Goal: Task Accomplishment & Management: Manage account settings

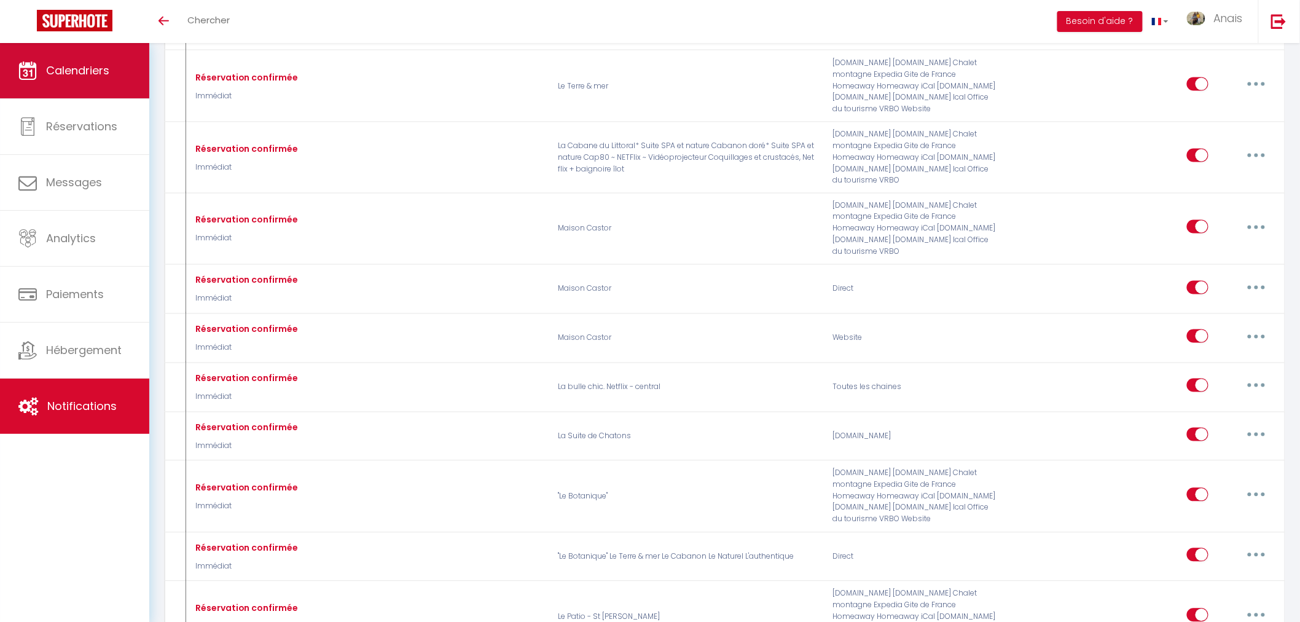
click at [60, 86] on link "Calendriers" at bounding box center [74, 70] width 149 height 55
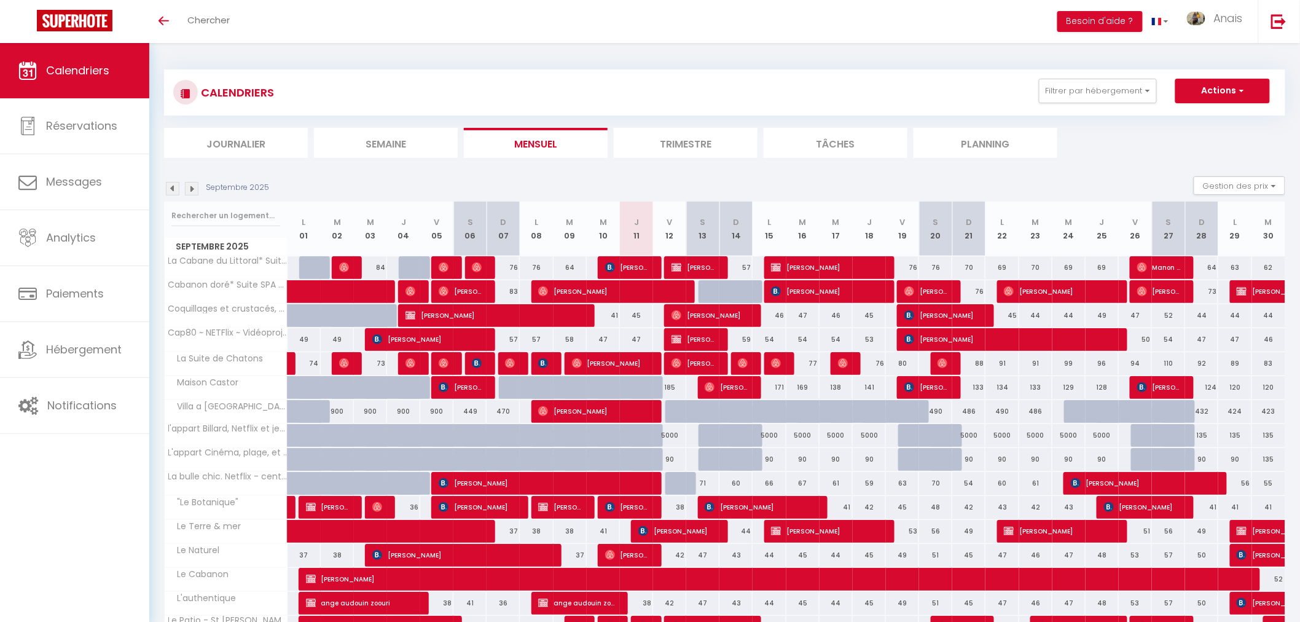
click at [536, 173] on section "Septembre 2025 Gestion des prix Nb Nuits minimum Règles Disponibilité Septembre…" at bounding box center [724, 420] width 1121 height 512
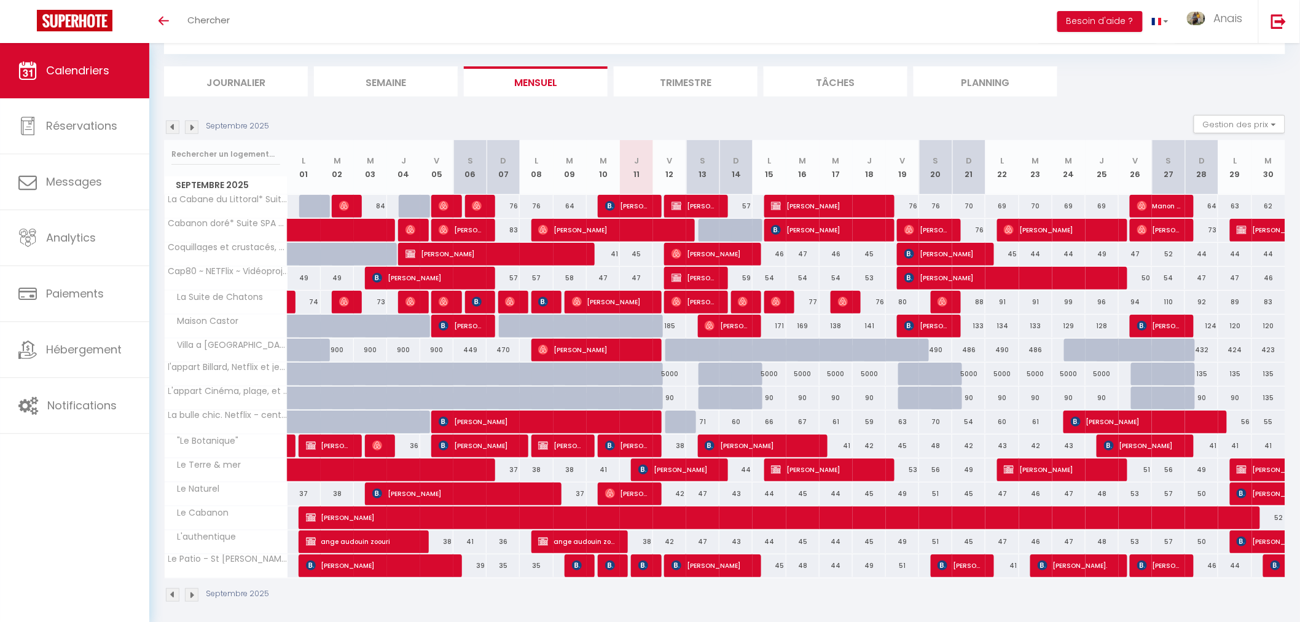
scroll to position [69, 0]
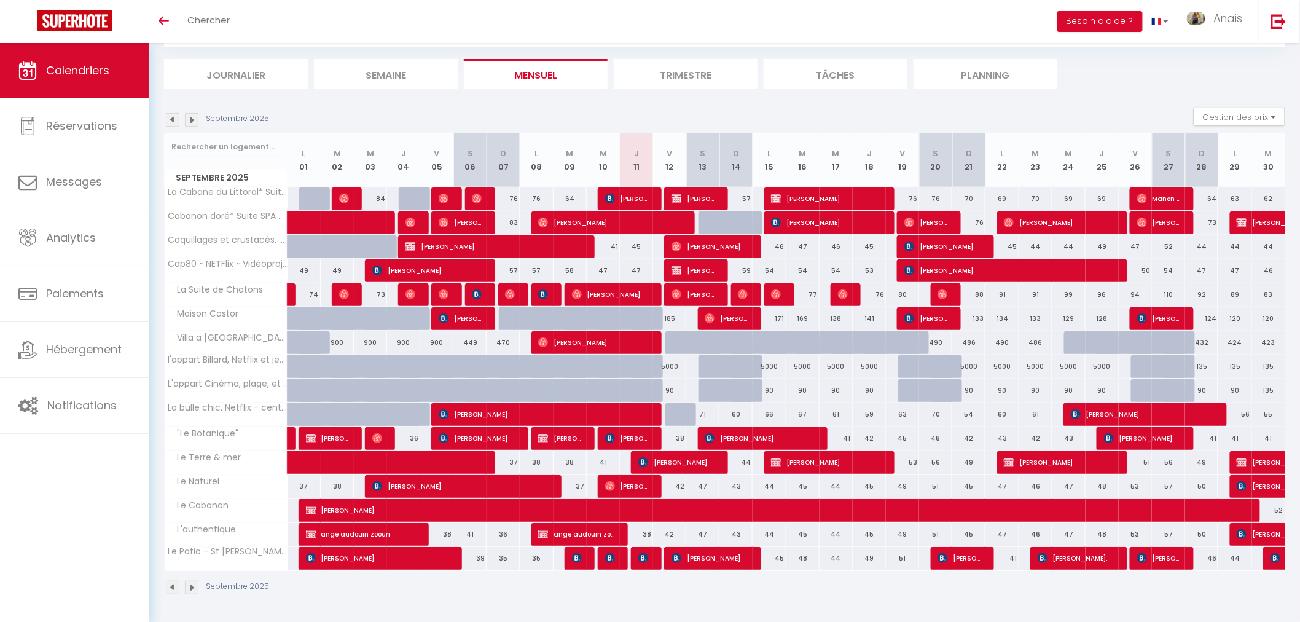
click at [634, 531] on div "38" at bounding box center [636, 534] width 33 height 23
type input "38"
type input "Jeu 11 Septembre 2025"
type input "Ven 12 Septembre 2025"
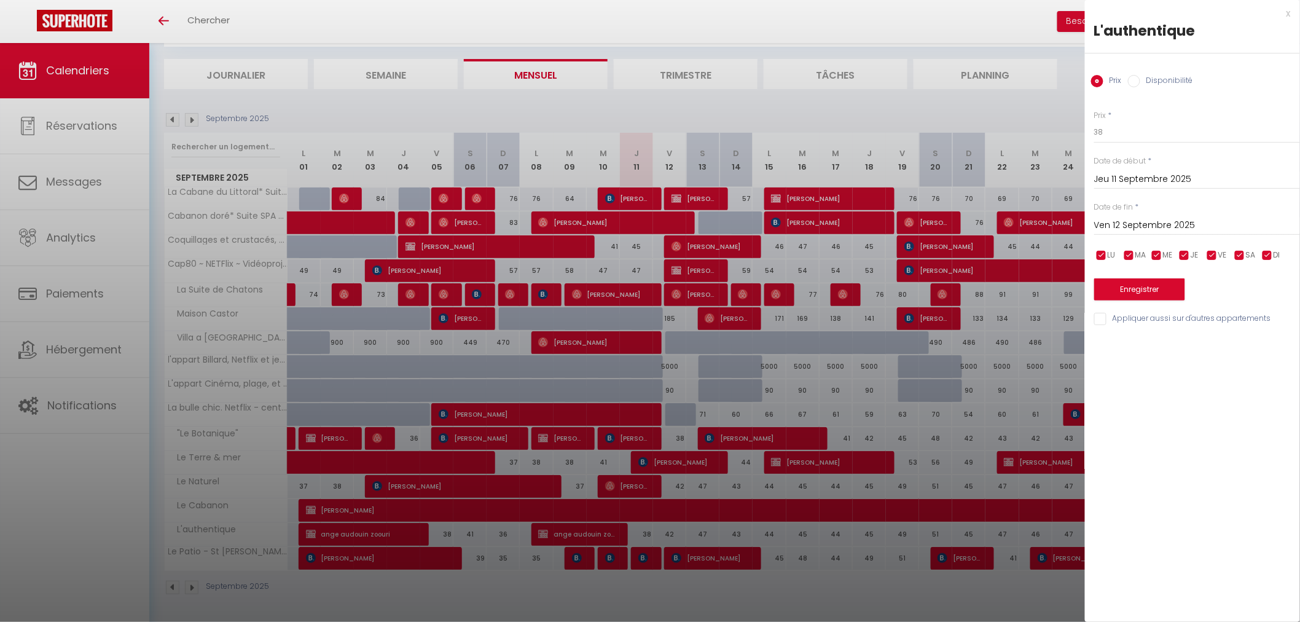
click at [772, 122] on div at bounding box center [650, 311] width 1300 height 622
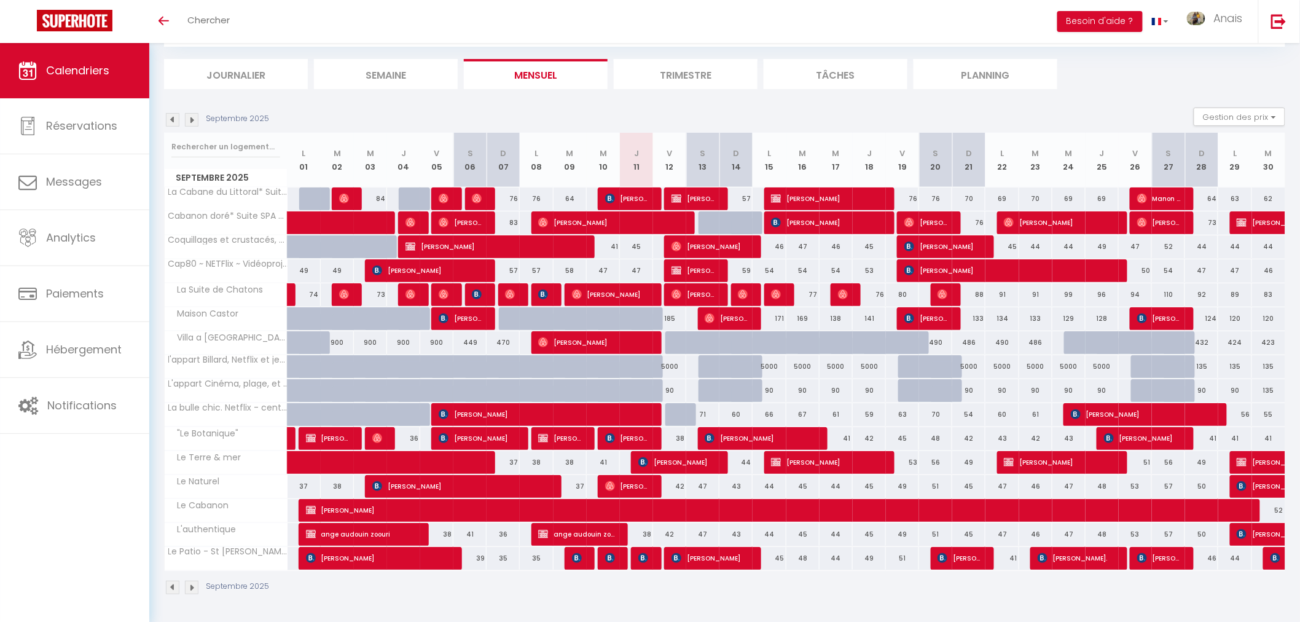
click at [643, 535] on div "38" at bounding box center [636, 534] width 33 height 23
type input "38"
type input "Jeu 11 Septembre 2025"
type input "Ven 12 Septembre 2025"
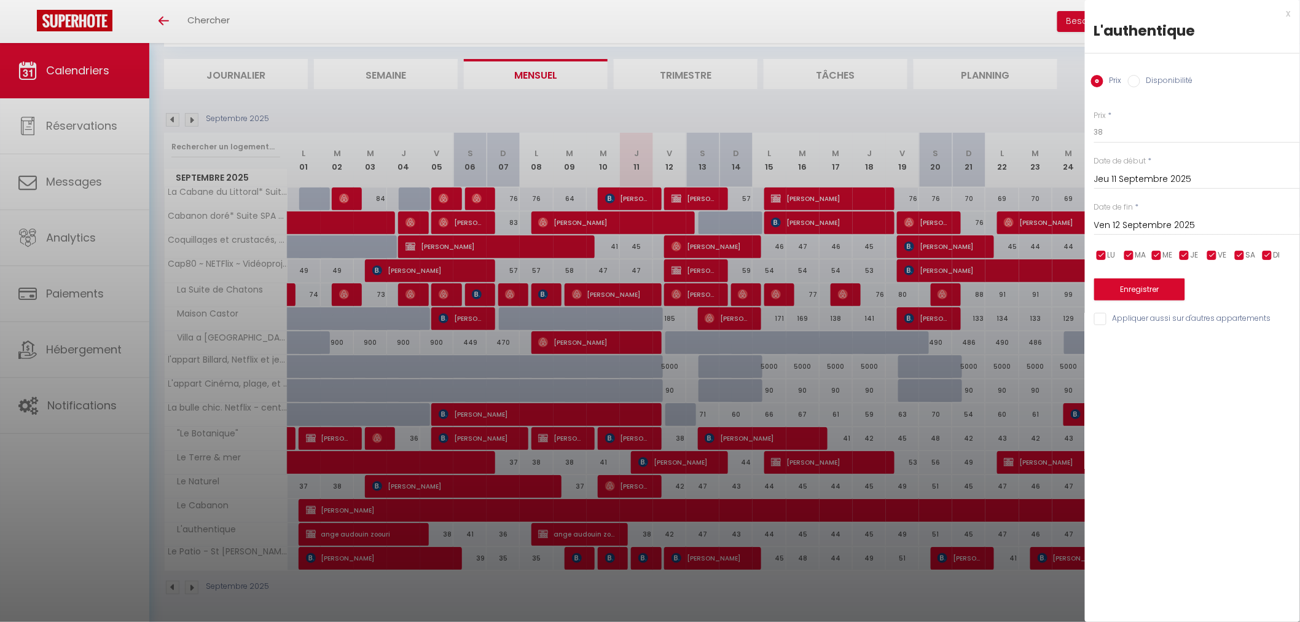
click at [1145, 76] on label "Disponibilité" at bounding box center [1166, 82] width 53 height 14
click at [1140, 76] on input "Disponibilité" at bounding box center [1134, 81] width 12 height 12
radio input "true"
radio input "false"
click at [1122, 134] on select "Disponible Indisponible" at bounding box center [1197, 132] width 206 height 23
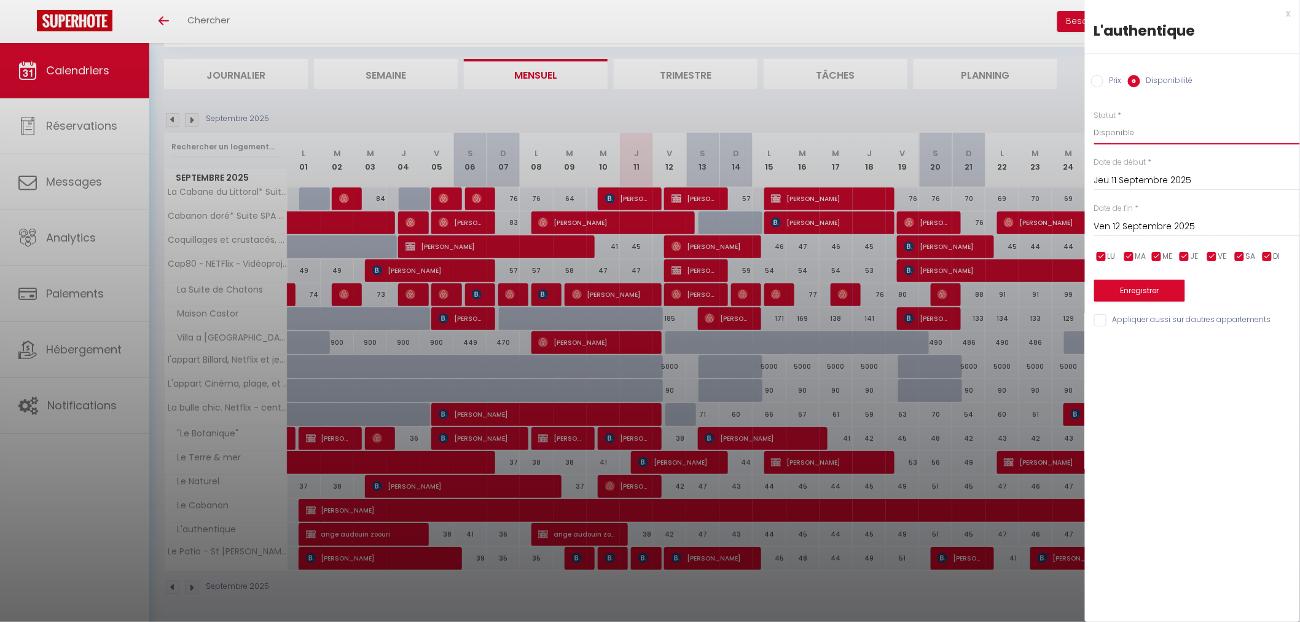
select select "0"
click at [1094, 121] on select "Disponible Indisponible" at bounding box center [1197, 132] width 206 height 23
click at [1134, 278] on div "Enregistrer" at bounding box center [1197, 282] width 206 height 37
click at [1137, 289] on button "Enregistrer" at bounding box center [1139, 291] width 91 height 22
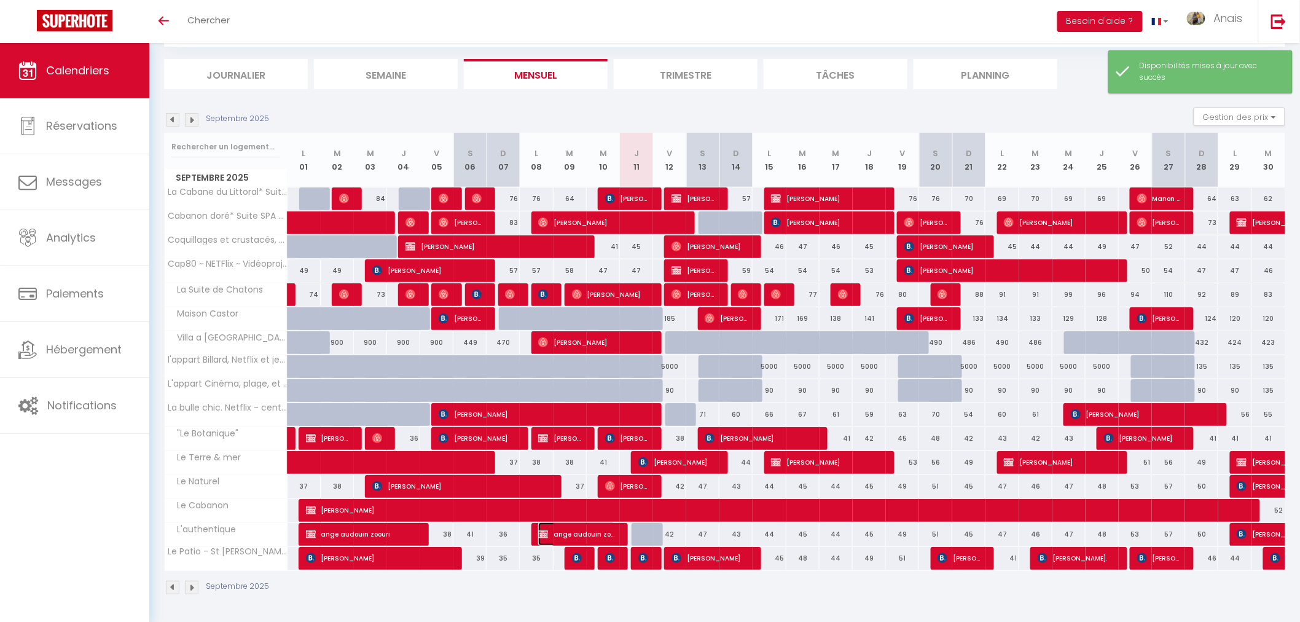
click at [541, 533] on img at bounding box center [543, 534] width 10 height 10
select select "OK"
select select "KO"
select select "0"
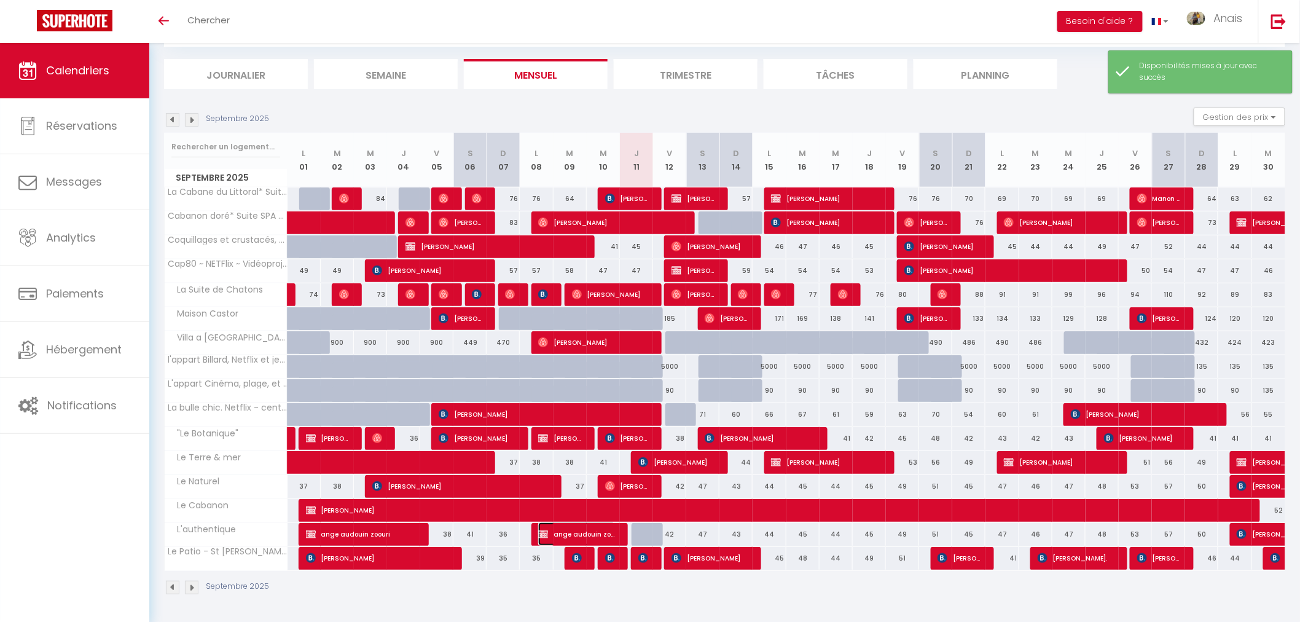
select select "1"
select select
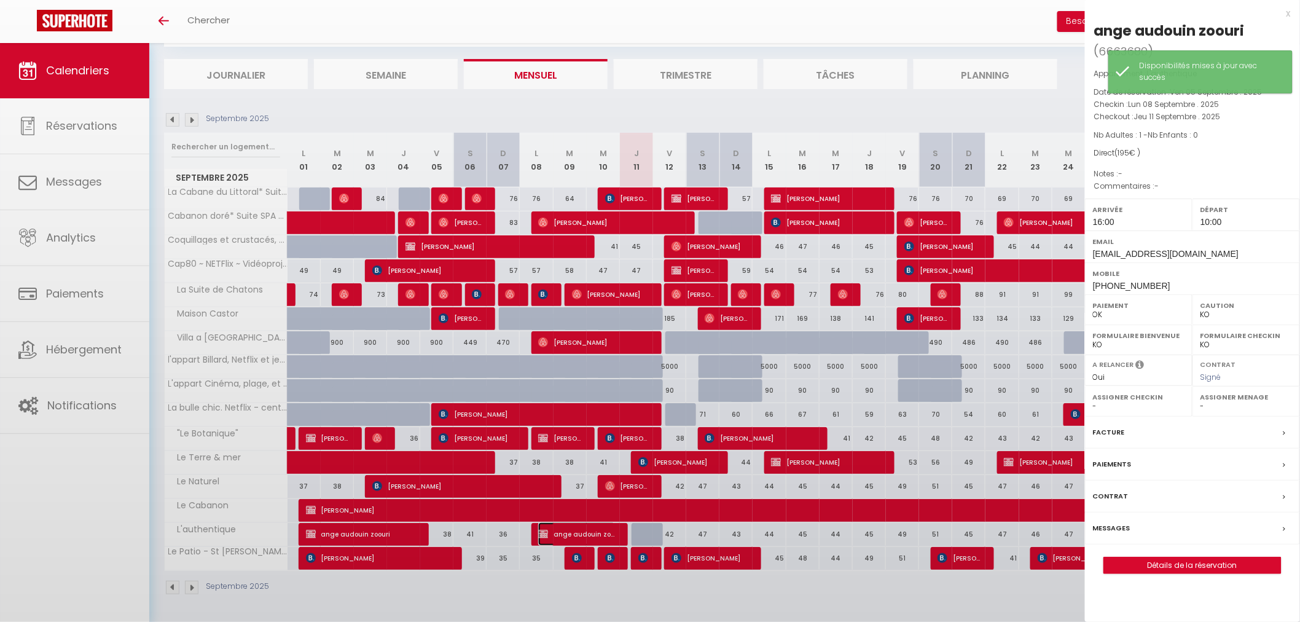
select select "46481"
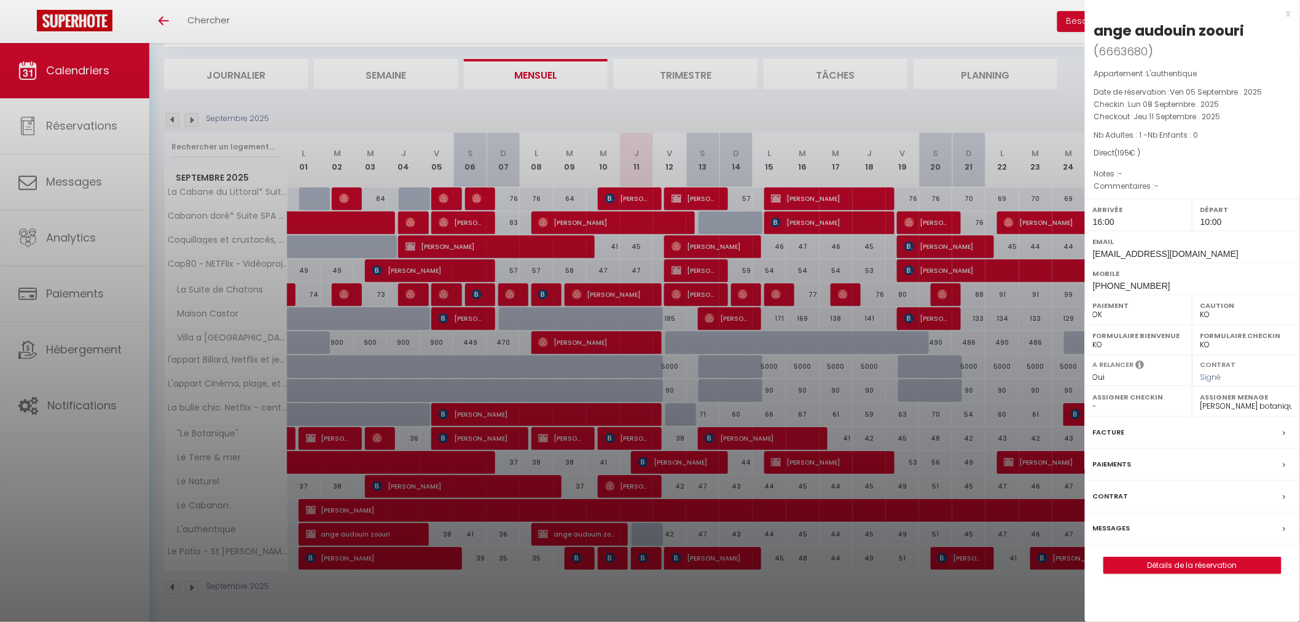
click at [366, 537] on div at bounding box center [650, 311] width 1300 height 622
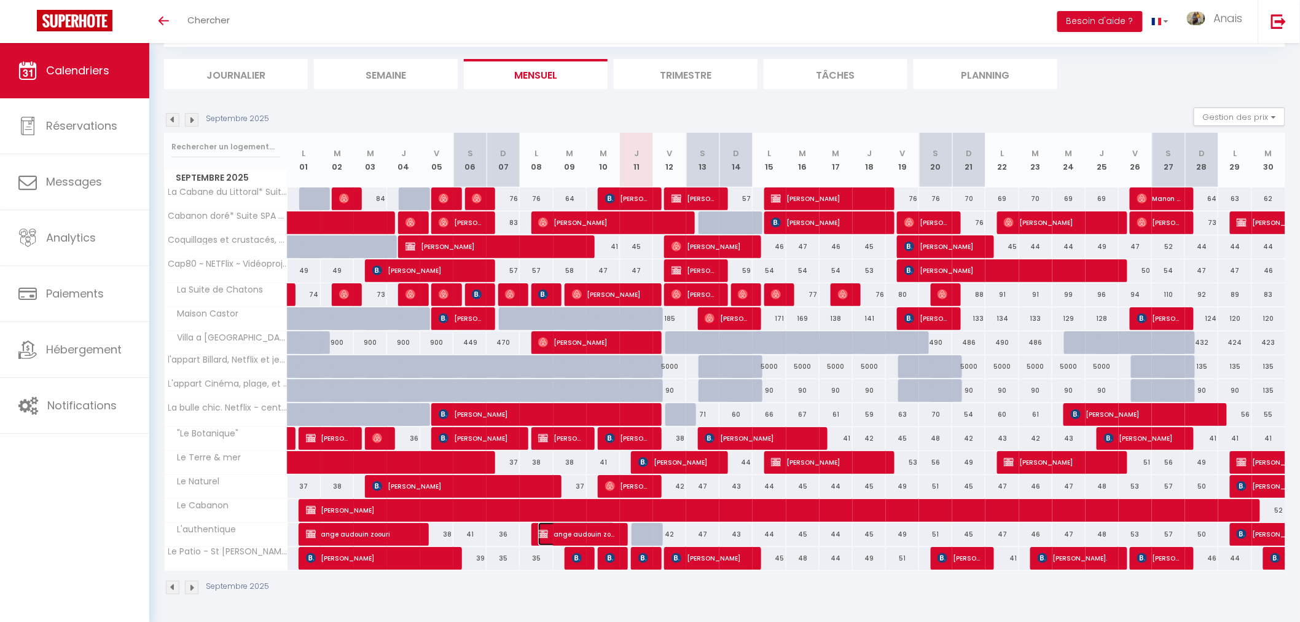
click at [563, 533] on span "ange audouin zoouri" at bounding box center [576, 533] width 77 height 23
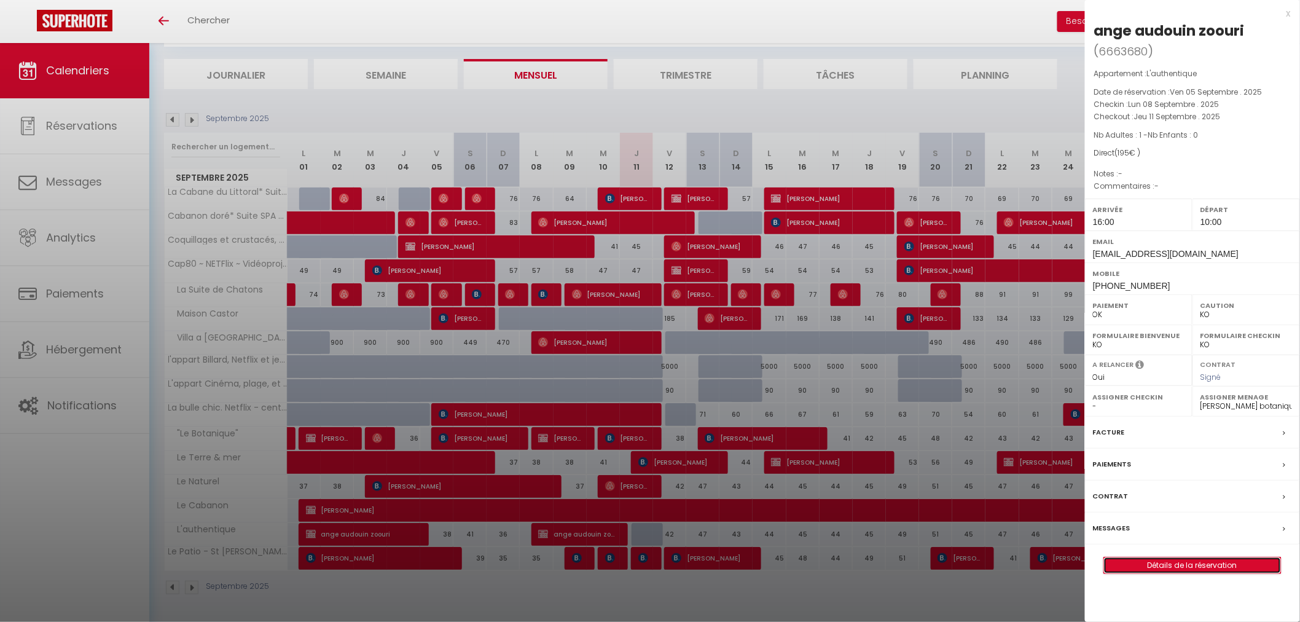
click at [1150, 565] on link "Détails de la réservation" at bounding box center [1192, 565] width 177 height 16
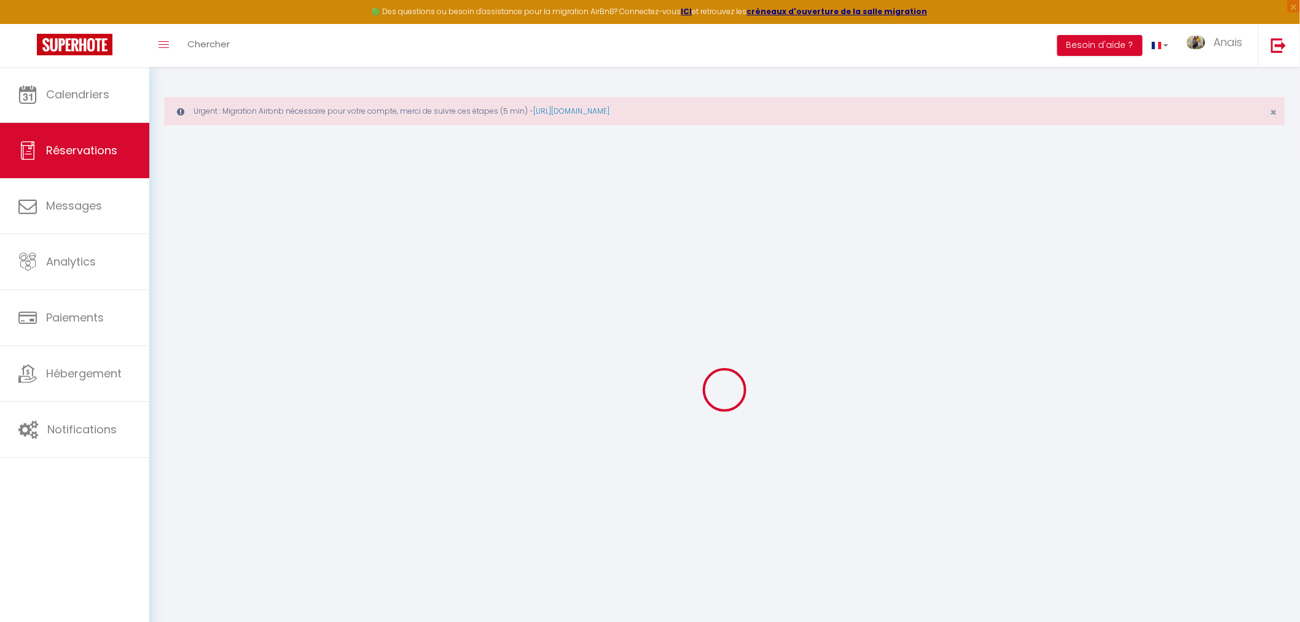
select select
checkbox input "false"
select select
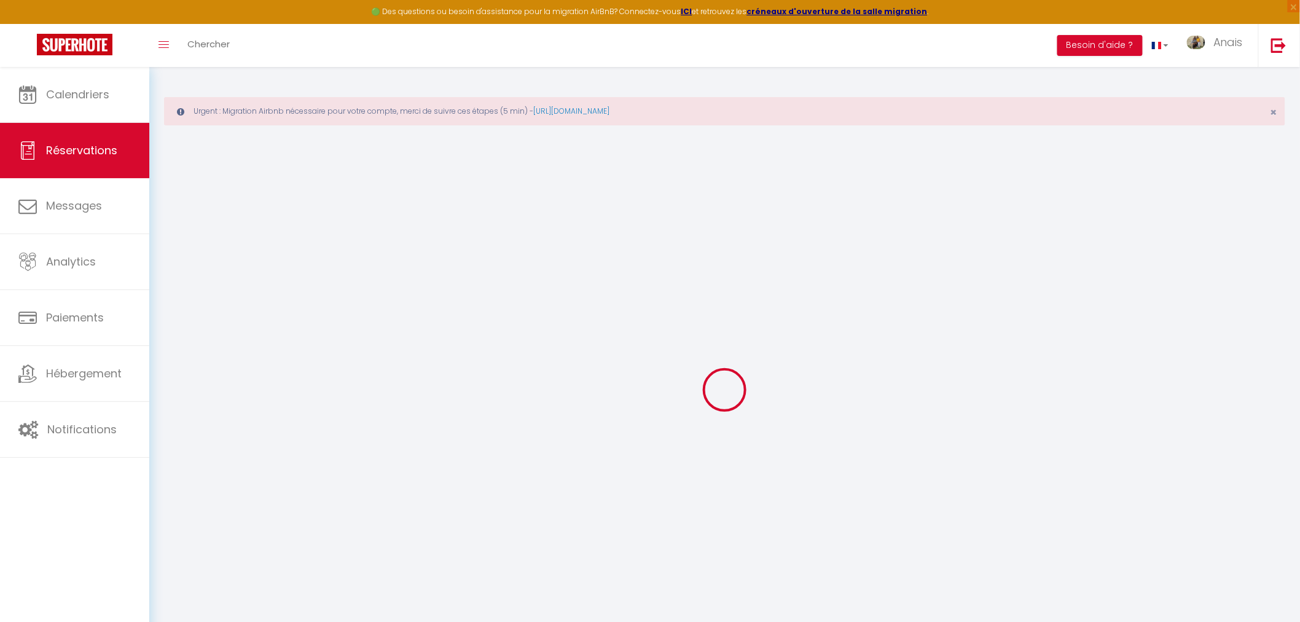
checkbox input "false"
select select
checkbox input "false"
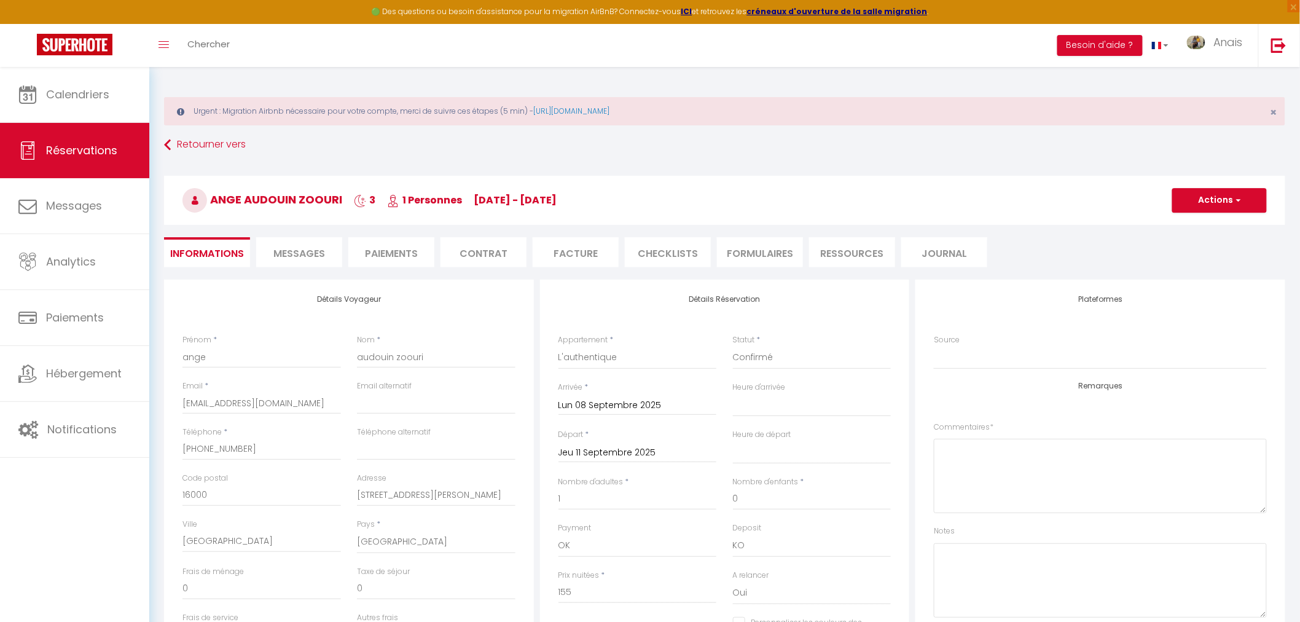
type input "40"
select select
checkbox input "false"
select select "16:00"
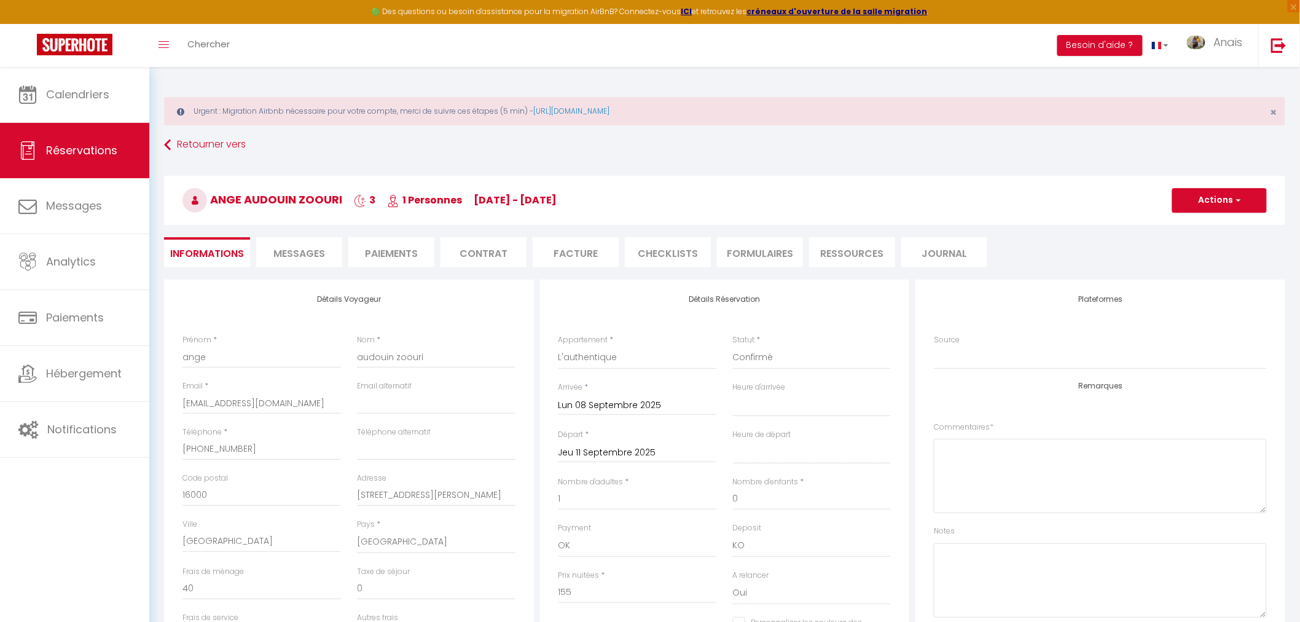
select select "10:00"
click at [1202, 205] on button "Actions" at bounding box center [1219, 200] width 95 height 25
drag, startPoint x: 1177, startPoint y: 238, endPoint x: 810, endPoint y: 285, distance: 369.9
click at [1176, 240] on link "Dupliquer" at bounding box center [1207, 243] width 97 height 16
select select
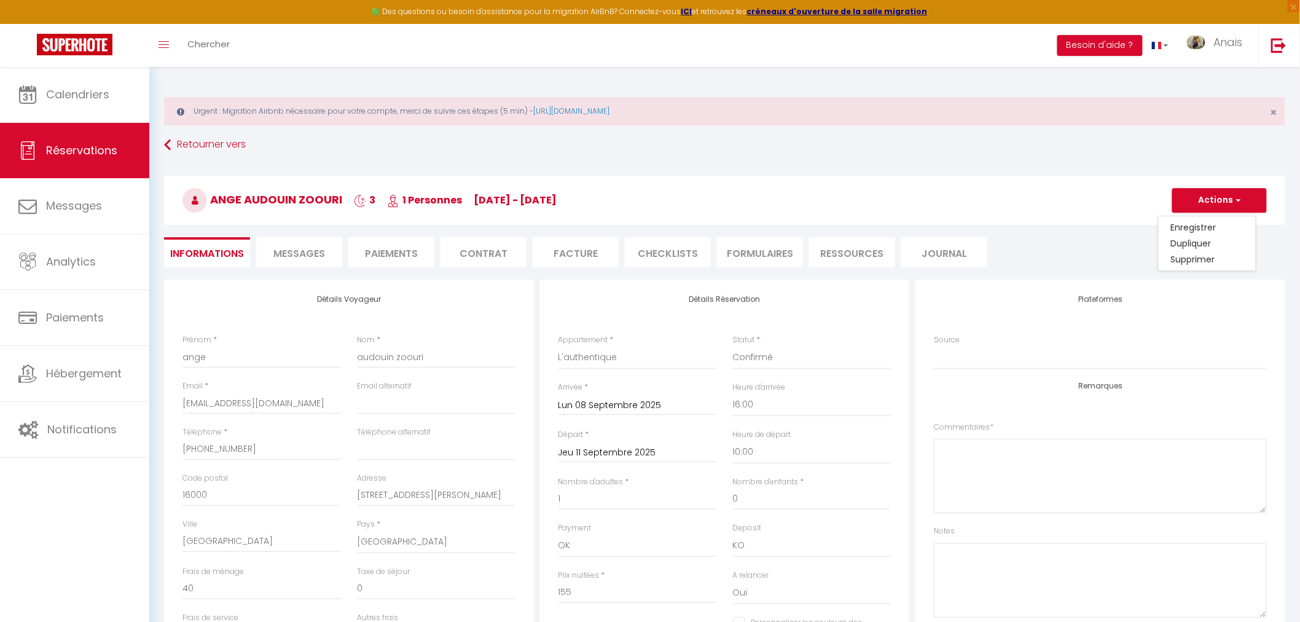
select select
checkbox input "false"
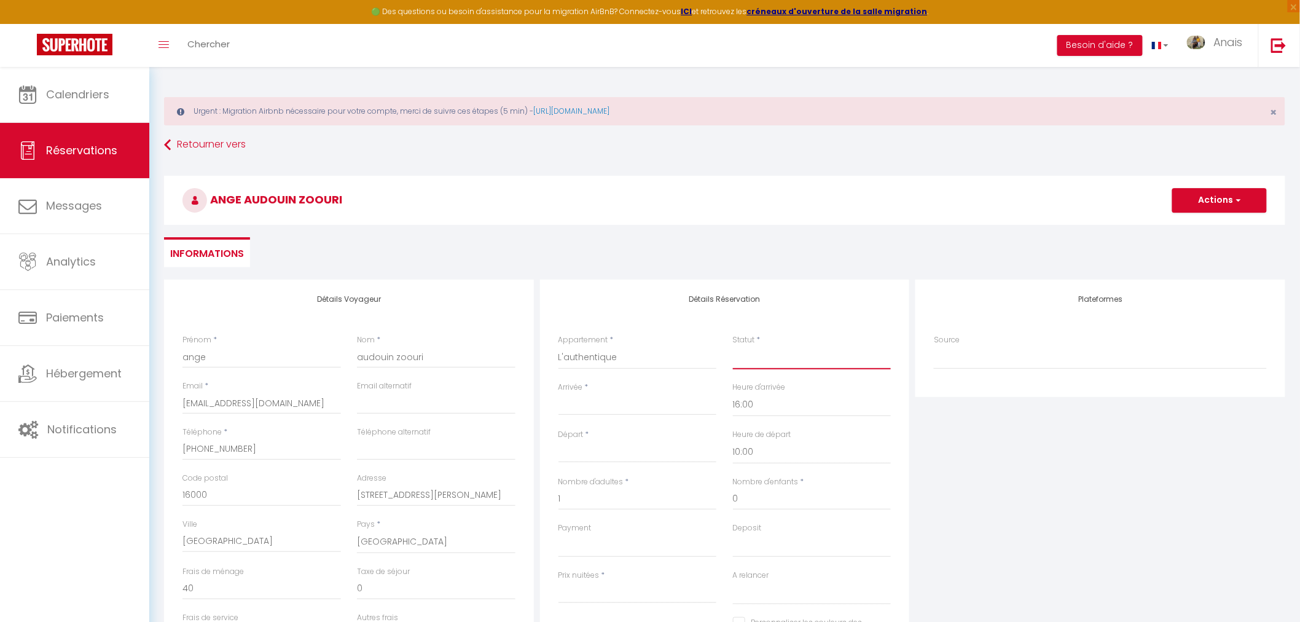
click at [795, 369] on select "Confirmé Non Confirmé Annulé Annulé par le voyageur No Show Request" at bounding box center [812, 357] width 159 height 23
select select "1"
click at [733, 346] on select "Confirmé Non Confirmé Annulé Annulé par le voyageur No Show Request" at bounding box center [812, 357] width 159 height 23
select select
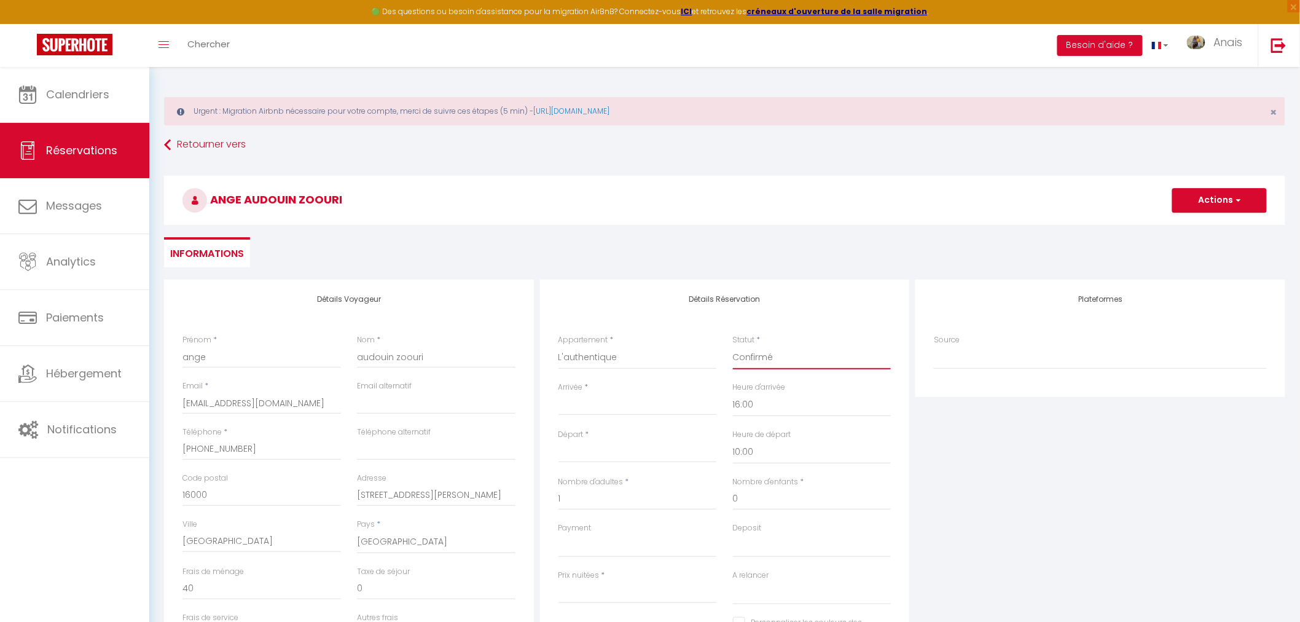
select select
checkbox input "false"
click at [630, 415] on div "< Sep 2025 > Dim Lun Mar Mer Jeu Ven Sam 1 2 3 4 5 6 7 8 9 10 11 12 13 14 15 16…" at bounding box center [638, 404] width 159 height 22
click at [640, 401] on input "Arrivée" at bounding box center [638, 406] width 159 height 16
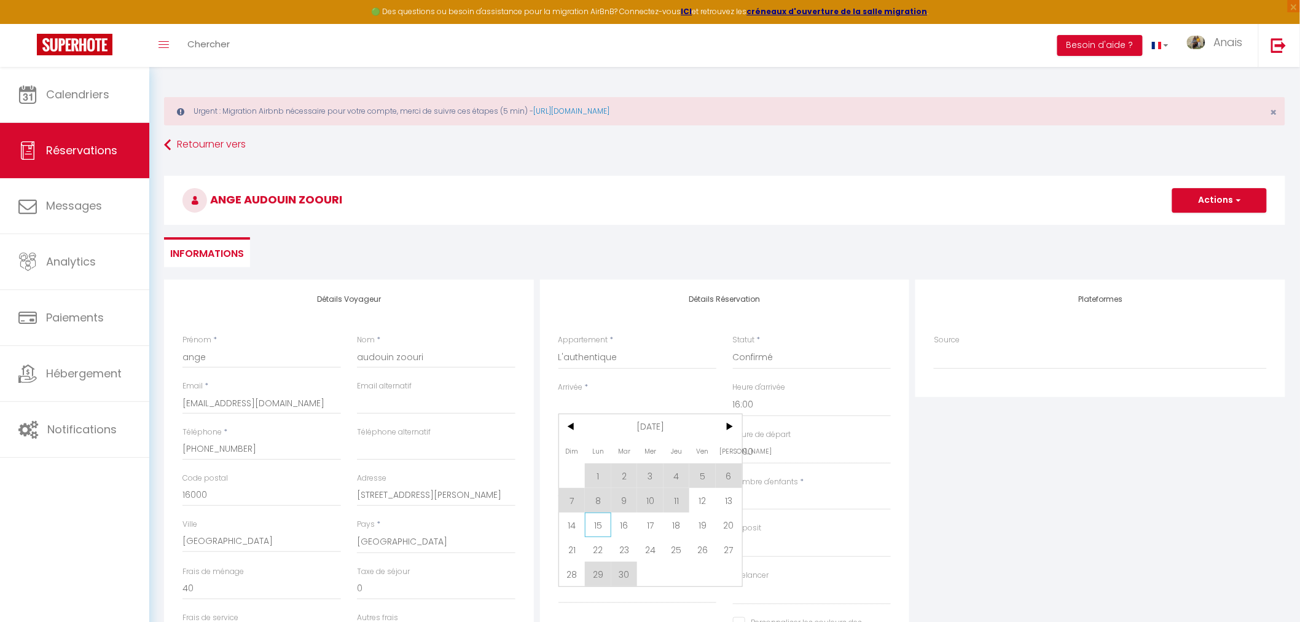
click at [601, 528] on span "15" at bounding box center [598, 524] width 26 height 25
type input "Lun 15 Septembre 2025"
type input "Mar 16 Septembre 2025"
select select
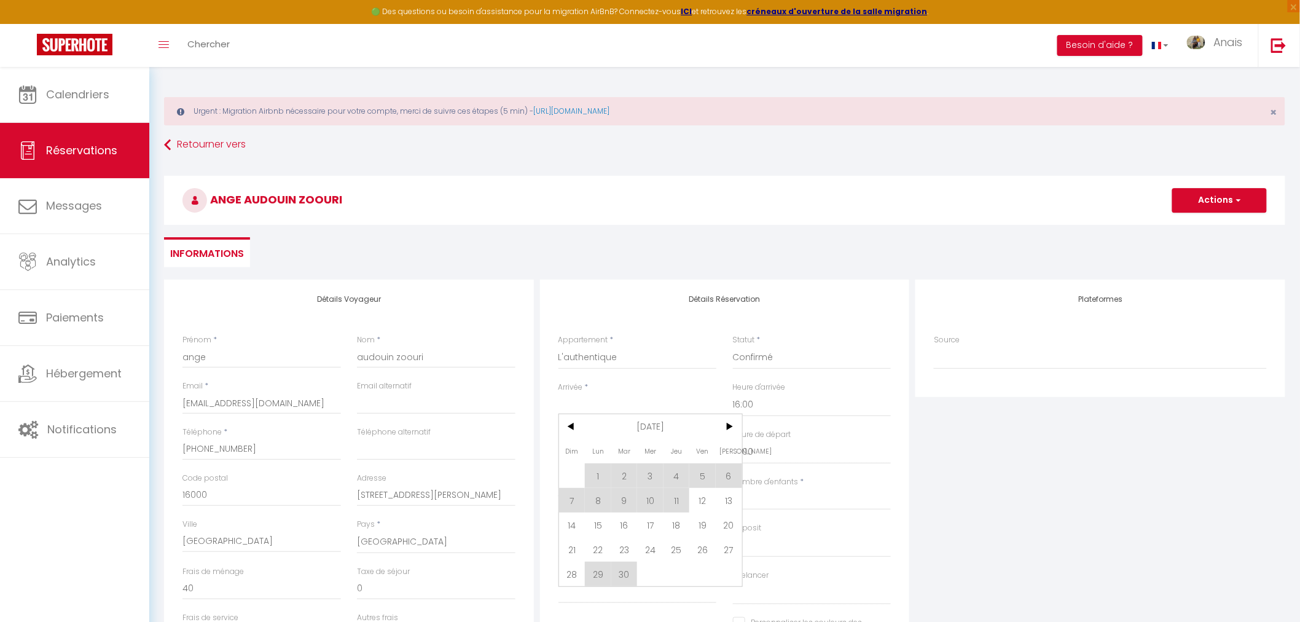
select select
checkbox input "false"
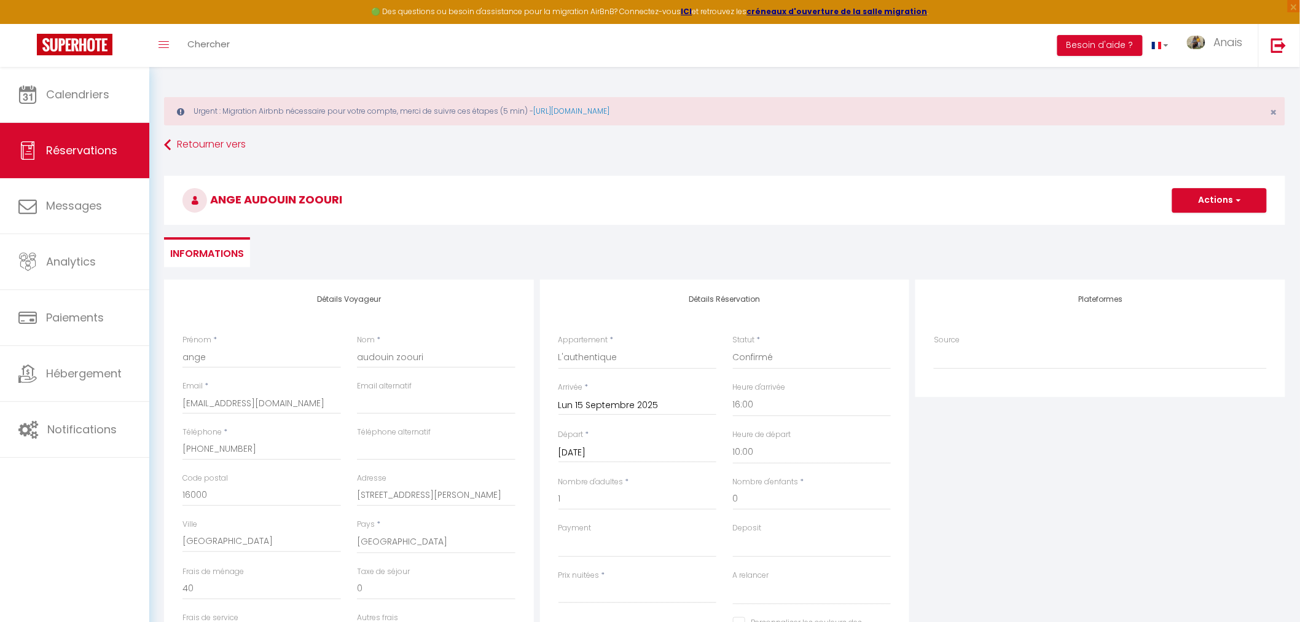
type input "1"
select select
type input "44"
select select
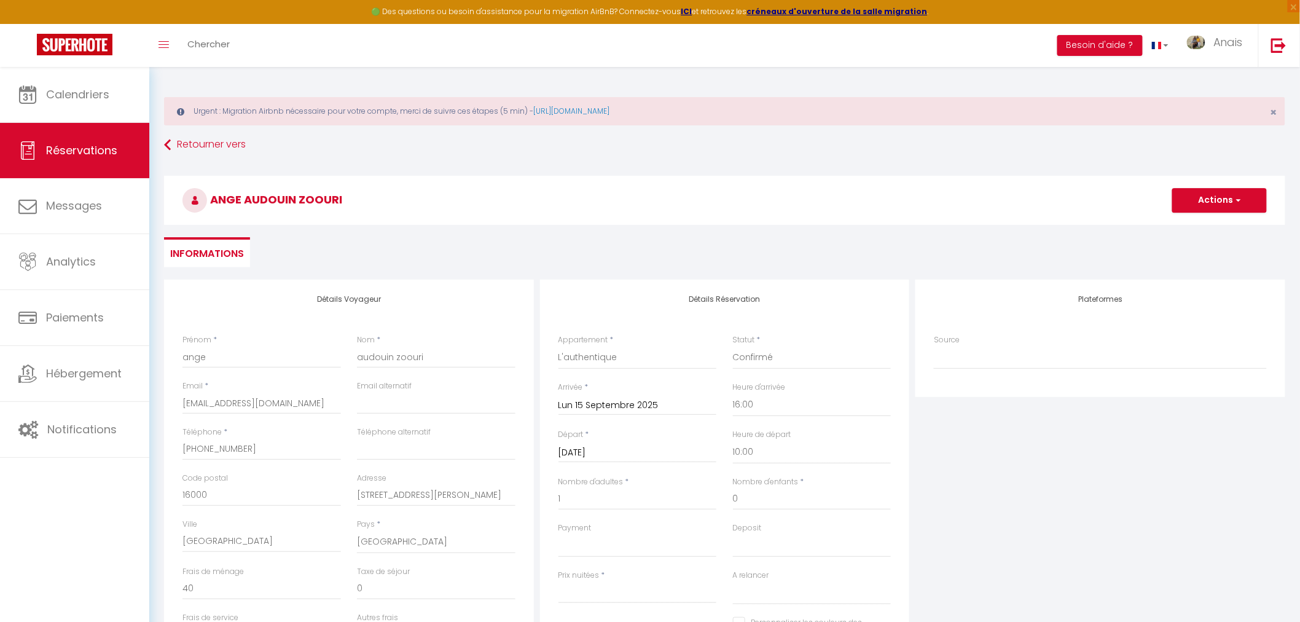
checkbox input "false"
click at [648, 442] on div "Mar 16 Septembre 2025 < Sep 2025 > Dim Lun Mar Mer Jeu Ven Sam 1 2 3 4 5 6 7 8 …" at bounding box center [638, 452] width 159 height 22
click at [649, 452] on input "Mar 16 Septembre 2025" at bounding box center [638, 453] width 159 height 16
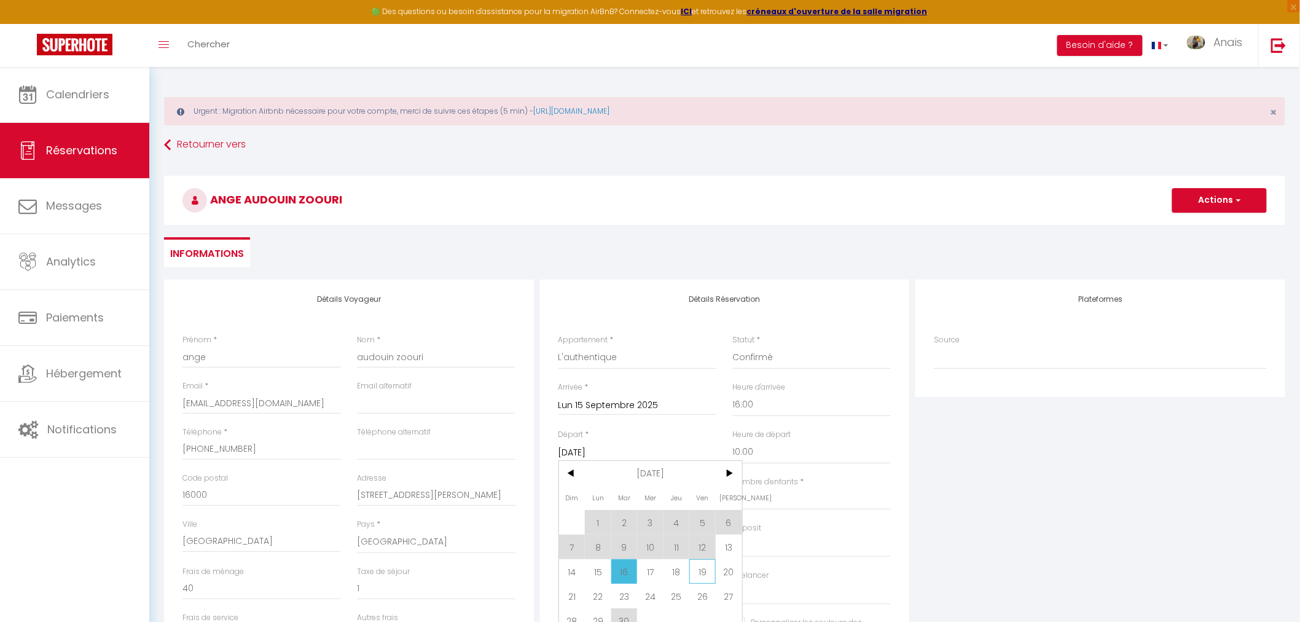
click at [697, 572] on span "19" at bounding box center [702, 571] width 26 height 25
type input "Ven 19 Septembre 2025"
select select
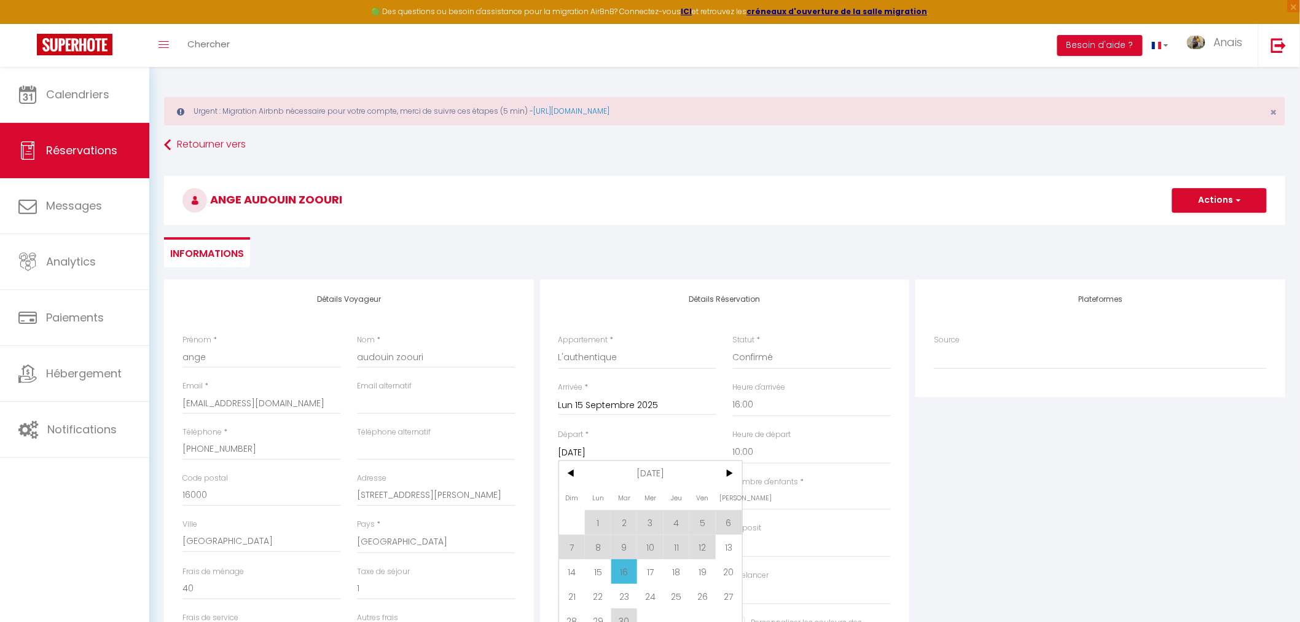
checkbox input "false"
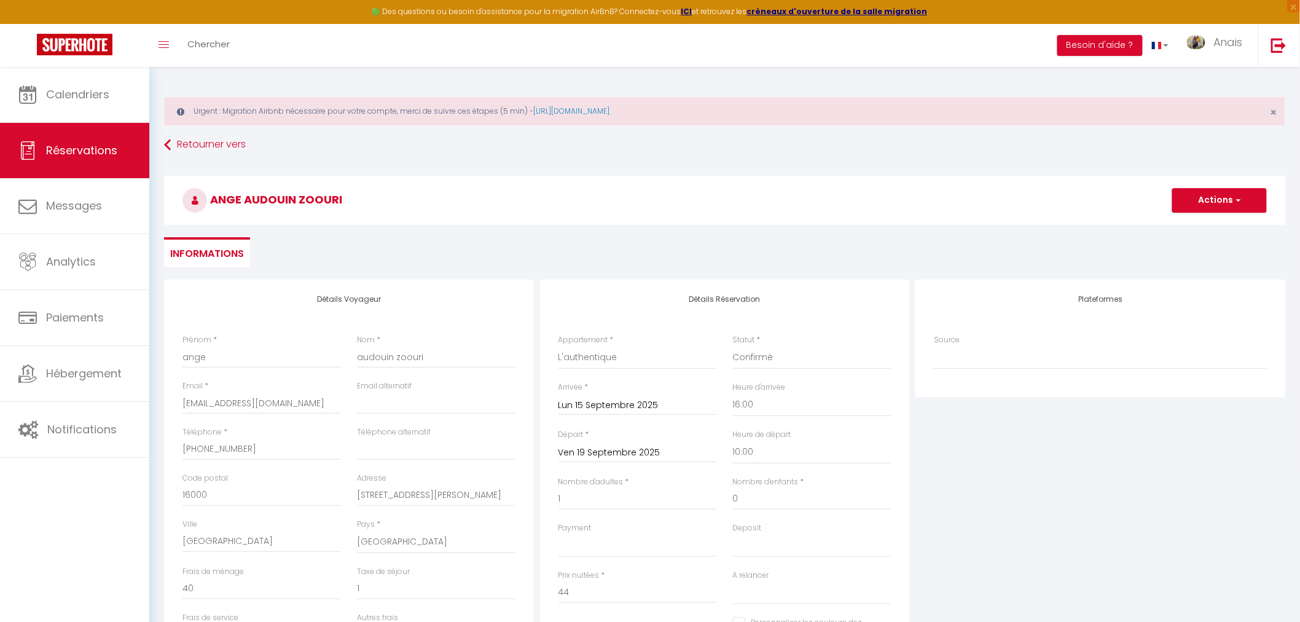
type input "4"
select select
type input "178"
select select
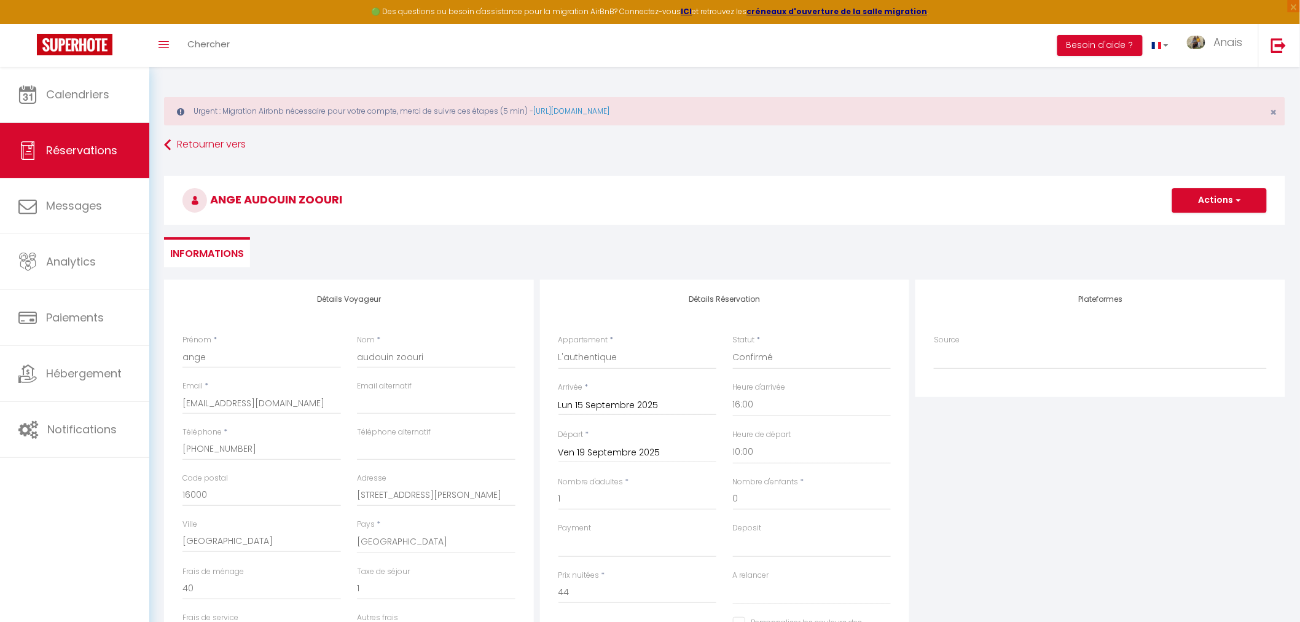
checkbox input "false"
click at [986, 530] on div "Plateformes Source Direct Airbnb.com Booking.com Chalet montagne Expedia Gite d…" at bounding box center [1100, 499] width 376 height 439
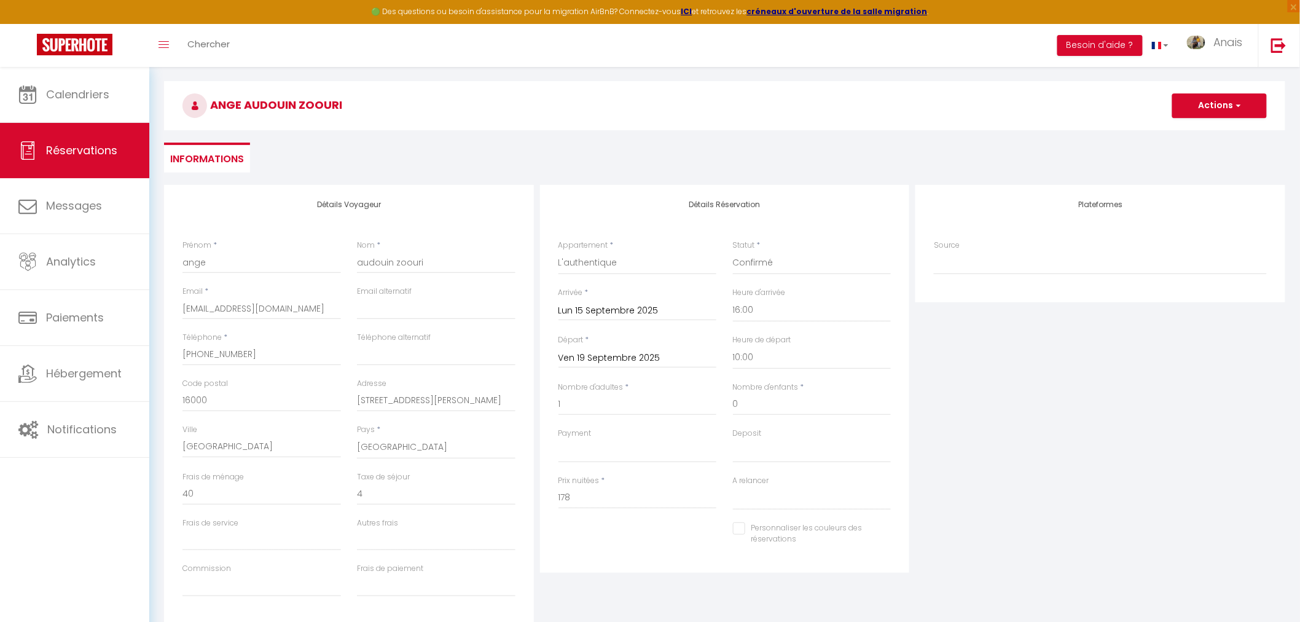
scroll to position [136, 0]
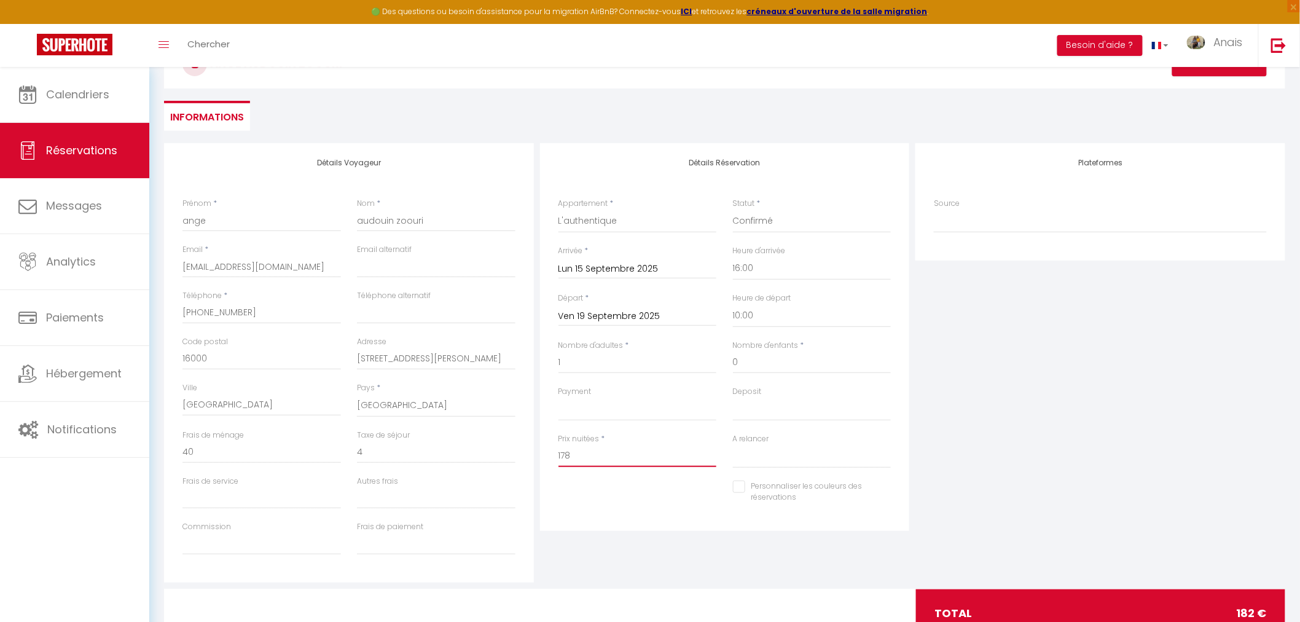
click at [580, 457] on input "178" at bounding box center [638, 456] width 159 height 22
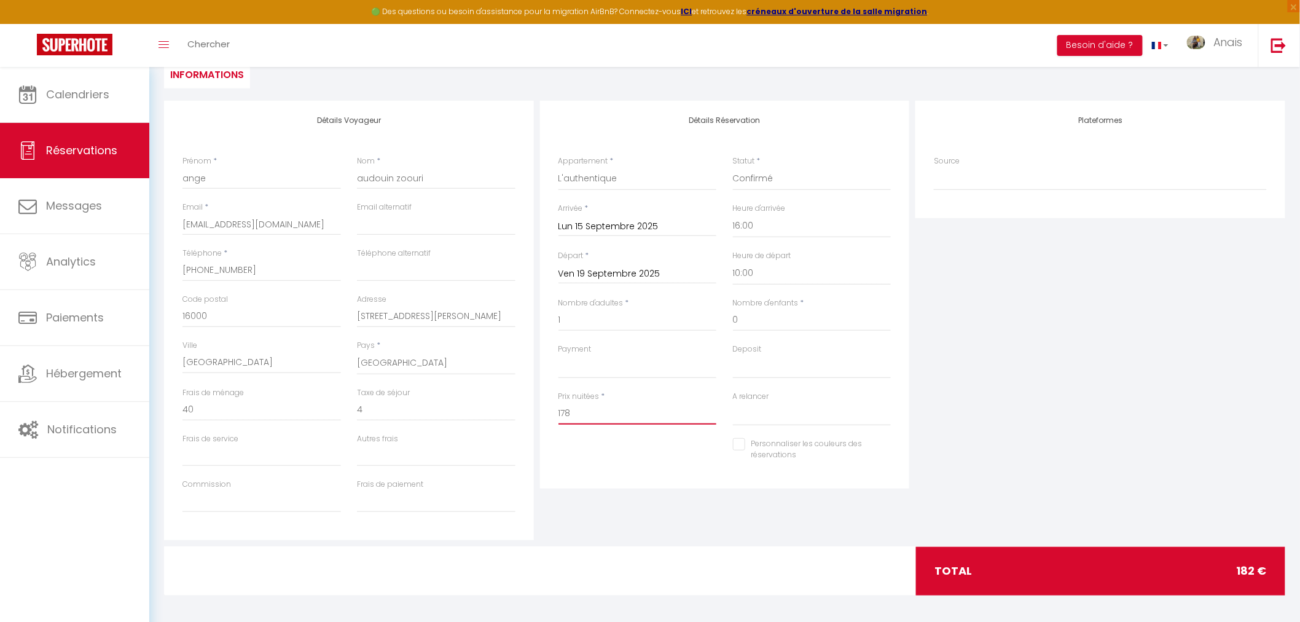
scroll to position [182, 0]
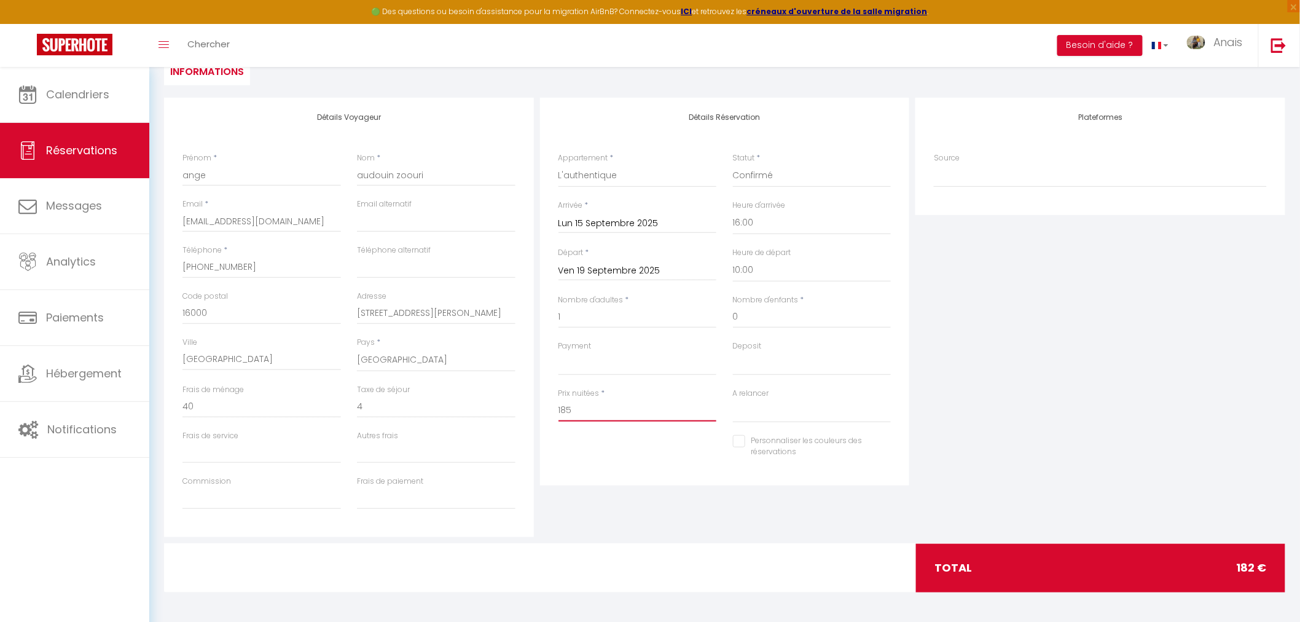
type input "185"
type input "0"
select select
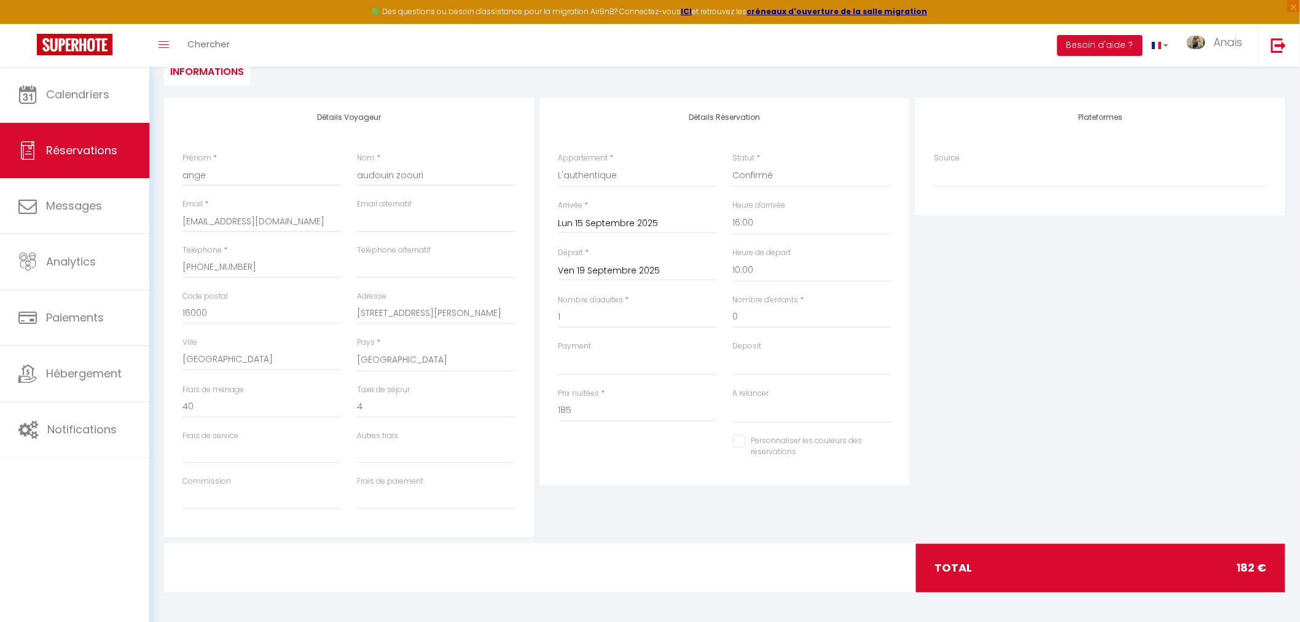
select select
checkbox input "false"
click at [578, 426] on div "Prix nuitées * 185" at bounding box center [638, 411] width 175 height 47
click at [211, 396] on input "0" at bounding box center [261, 407] width 159 height 22
select select
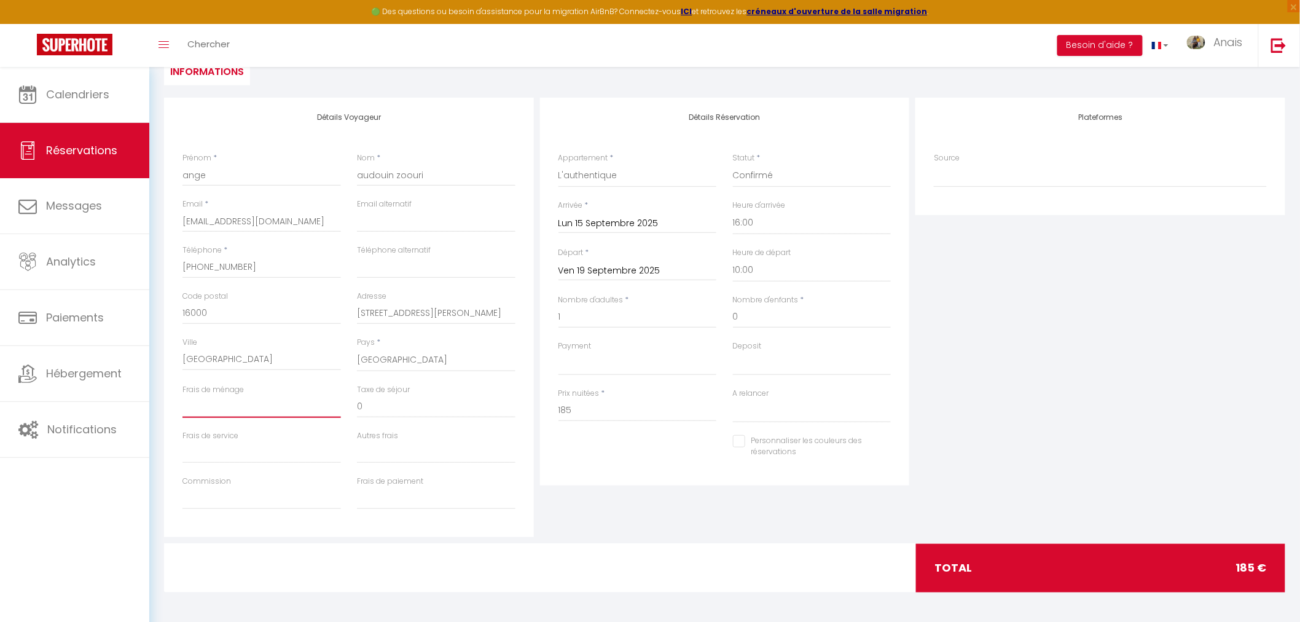
select select
checkbox input "false"
type input "4"
select select
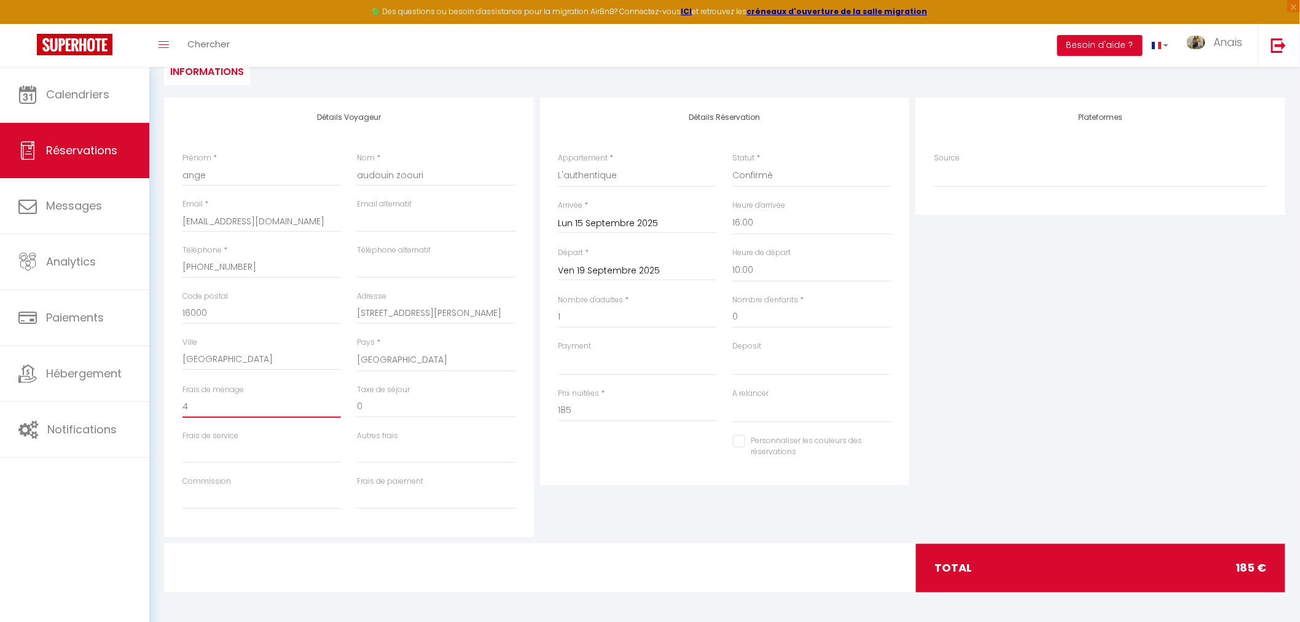
select select
checkbox input "false"
type input "40"
select select
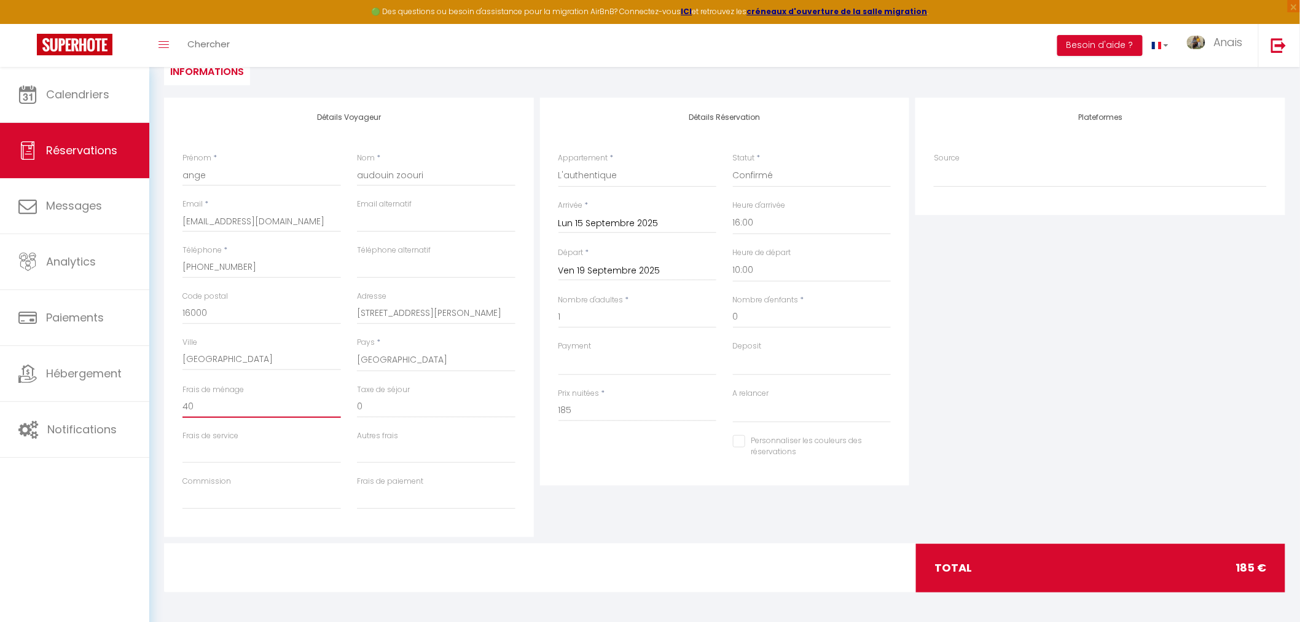
select select
checkbox input "false"
type input "40"
click at [598, 418] on input "185" at bounding box center [638, 410] width 159 height 22
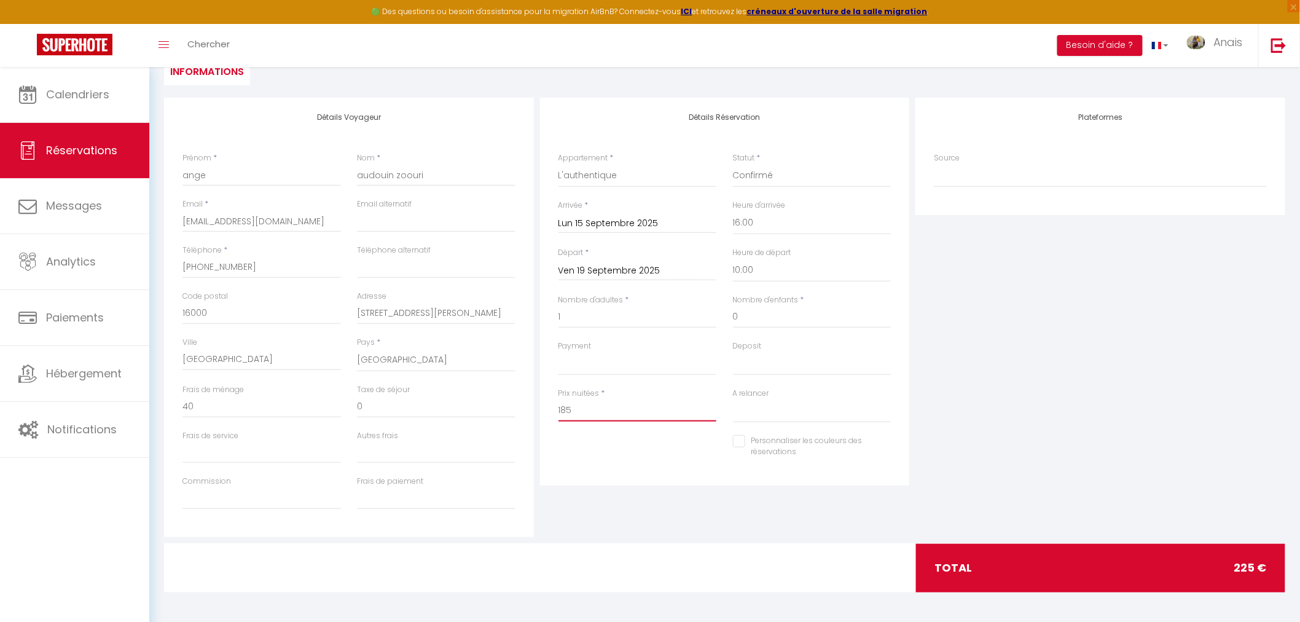
click at [595, 420] on input "185" at bounding box center [638, 410] width 159 height 22
type input "155"
type input "0"
select select
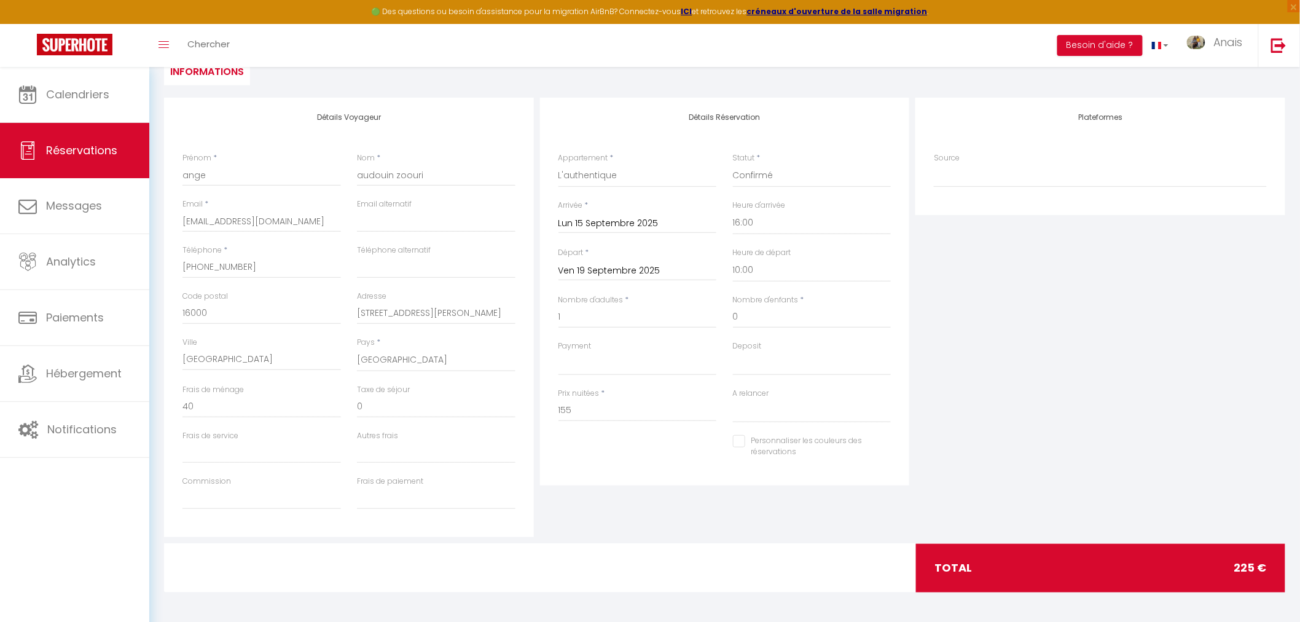
select select
checkbox input "false"
click at [628, 448] on div at bounding box center [638, 448] width 175 height 1
click at [280, 398] on input "0" at bounding box center [261, 407] width 159 height 22
select select
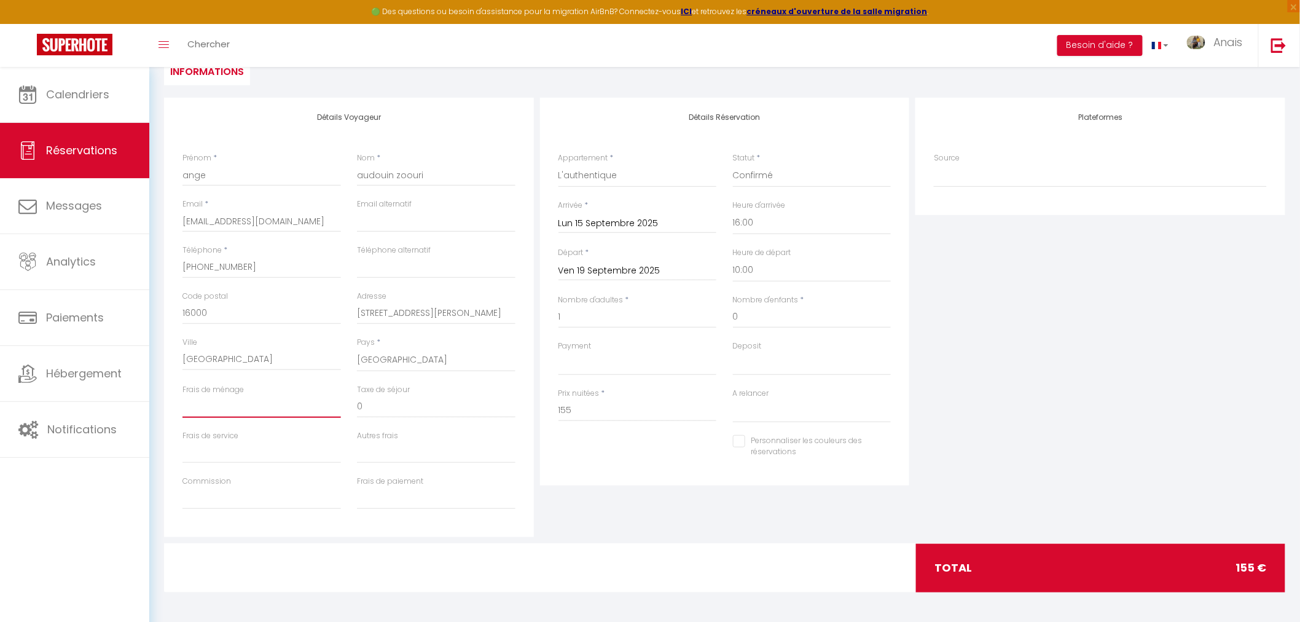
select select
checkbox input "false"
type input "4"
select select
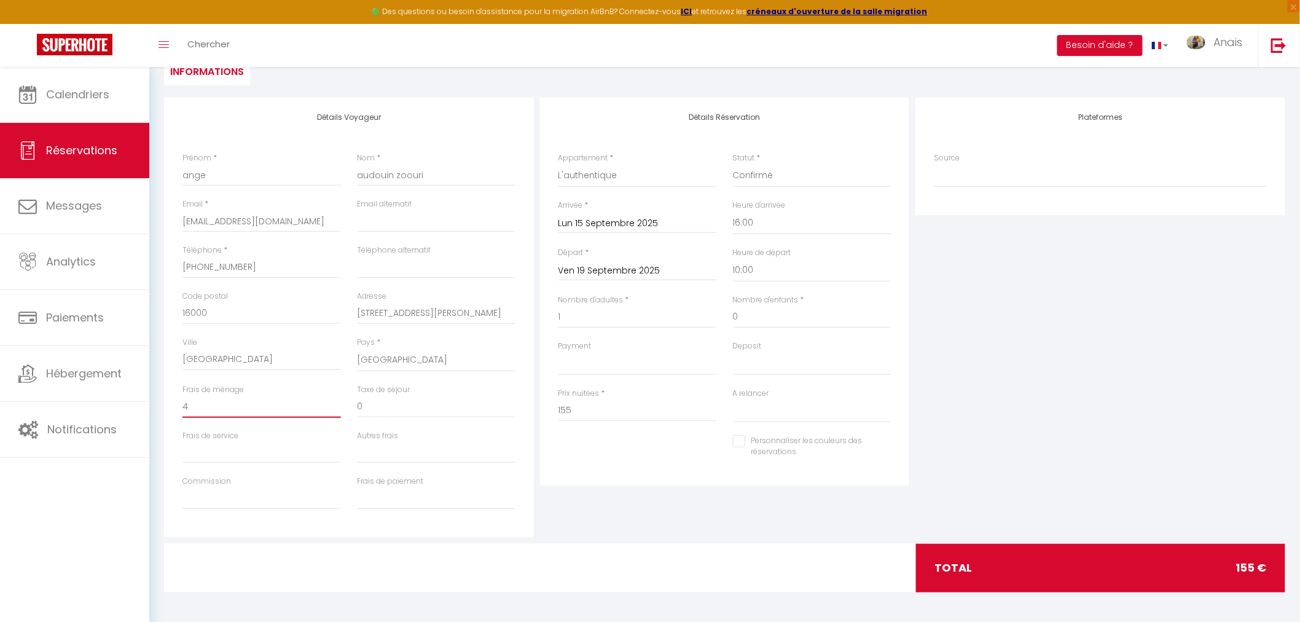
select select
checkbox input "false"
type input "40"
select select
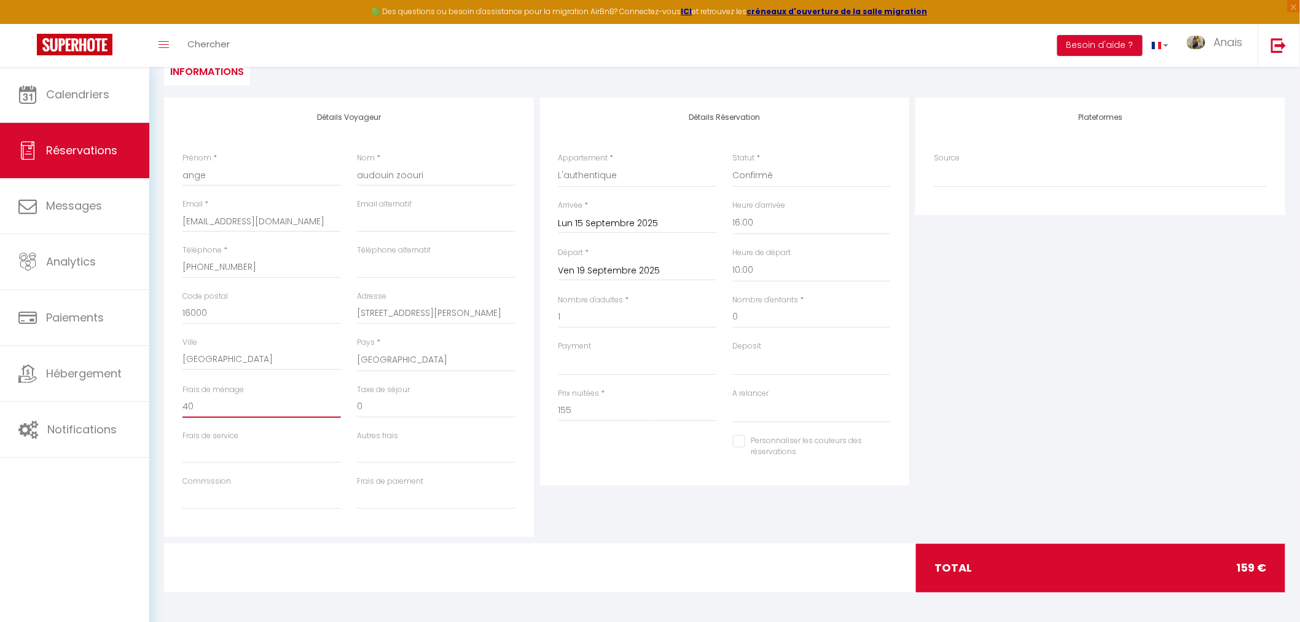
select select
checkbox input "false"
type input "40"
click at [1036, 398] on div "Plateformes Source Direct Airbnb.com Booking.com Chalet montagne Expedia Gite d…" at bounding box center [1100, 317] width 376 height 439
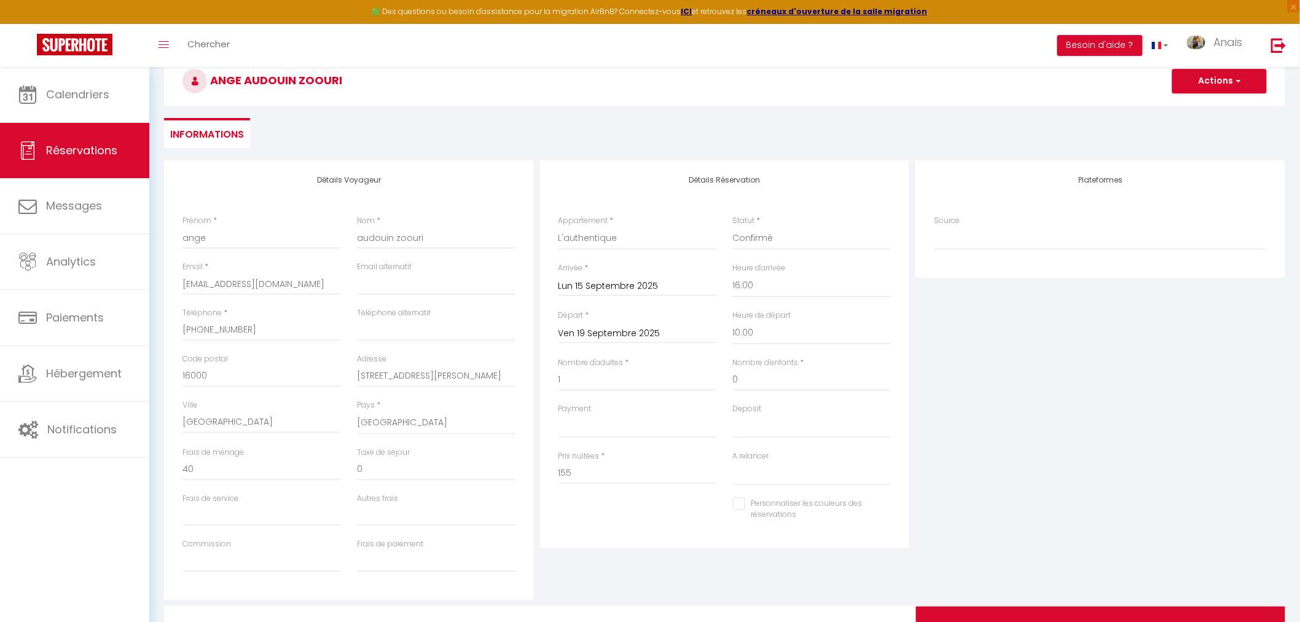
scroll to position [114, 0]
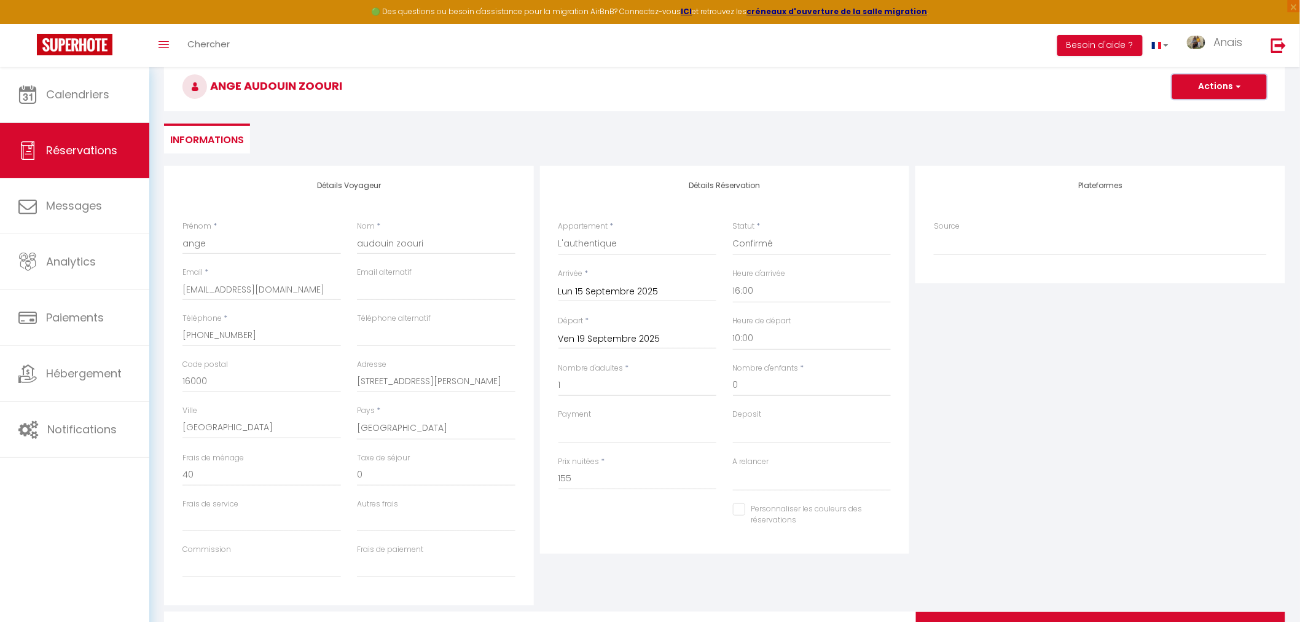
click at [1218, 87] on button "Actions" at bounding box center [1219, 86] width 95 height 25
click at [1206, 108] on link "Enregistrer" at bounding box center [1207, 114] width 97 height 16
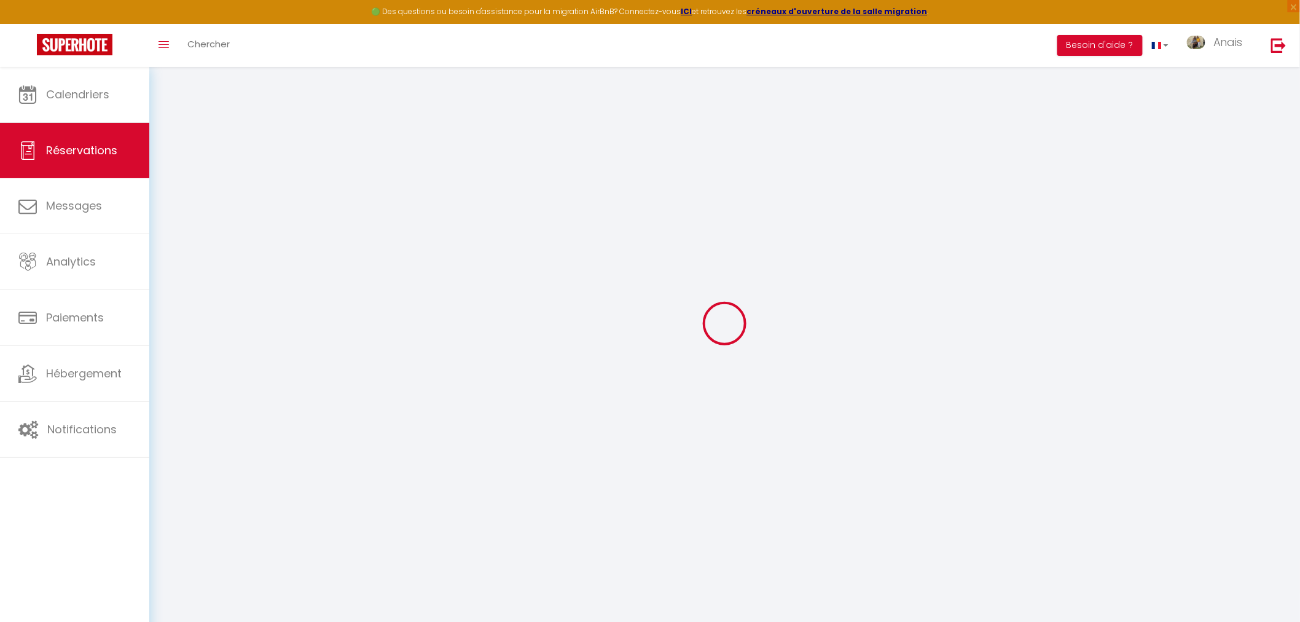
select select "not_cancelled"
